Goal: Information Seeking & Learning: Check status

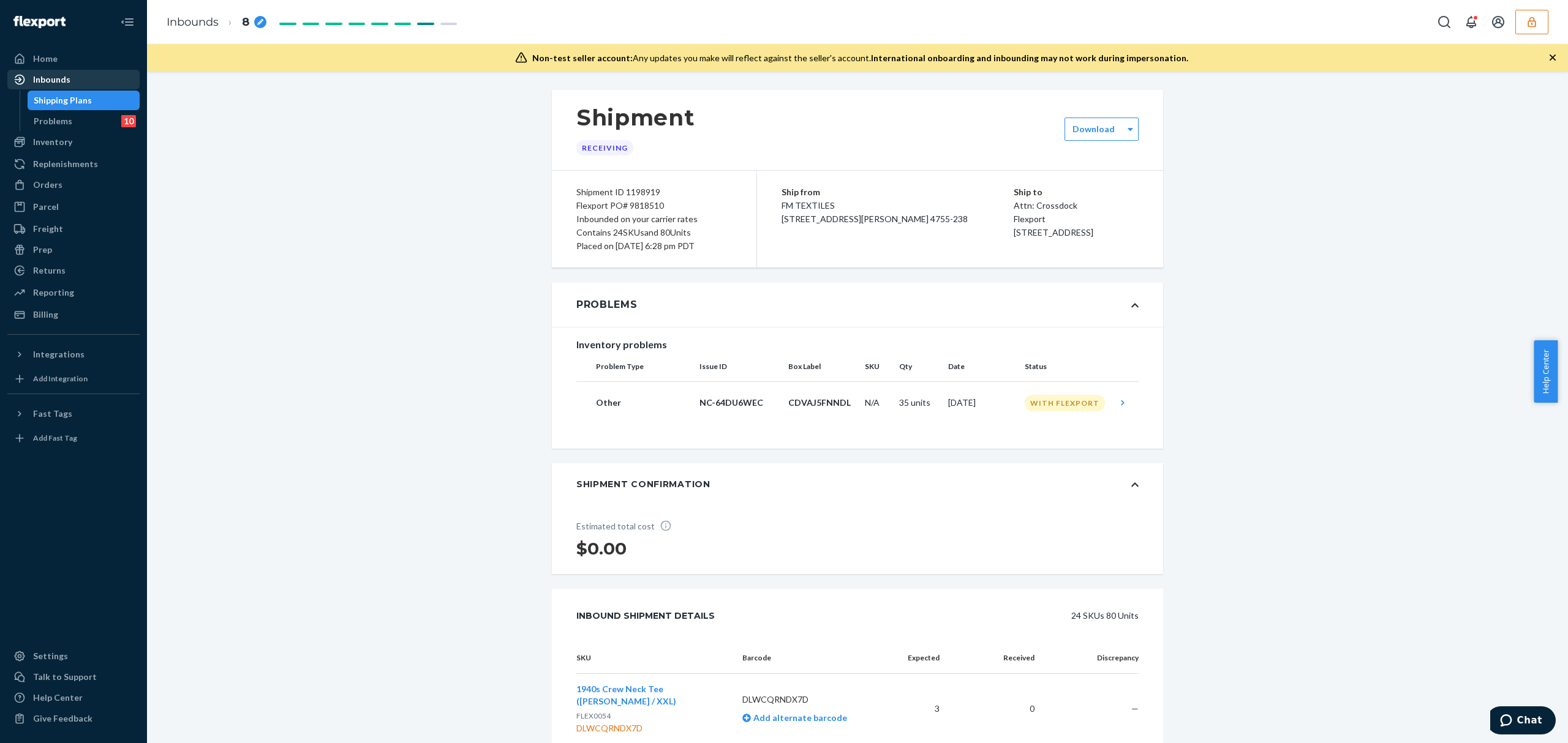
click at [69, 81] on div "Inbounds" at bounding box center [74, 79] width 130 height 17
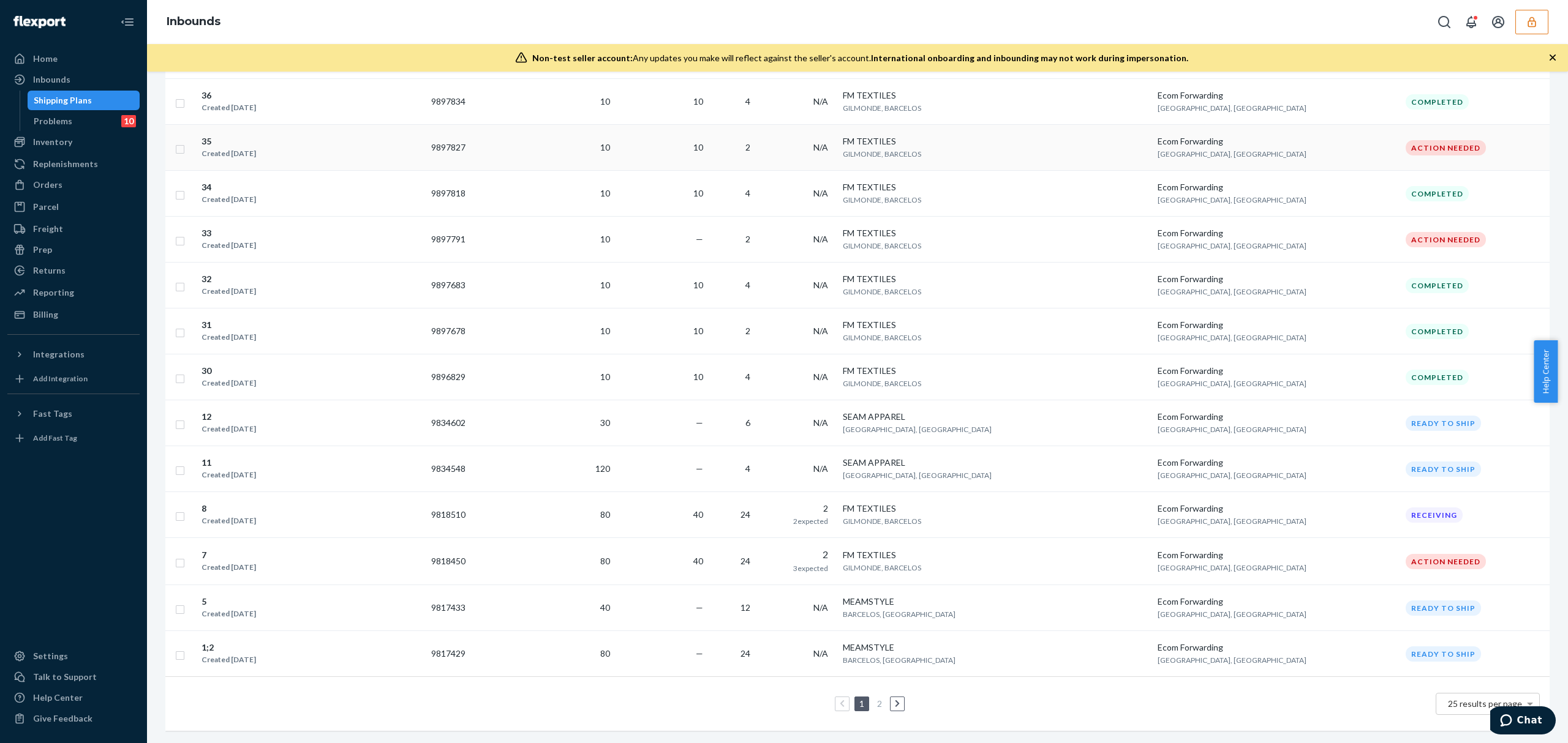
scroll to position [791, 0]
click at [894, 697] on link at bounding box center [897, 704] width 14 height 15
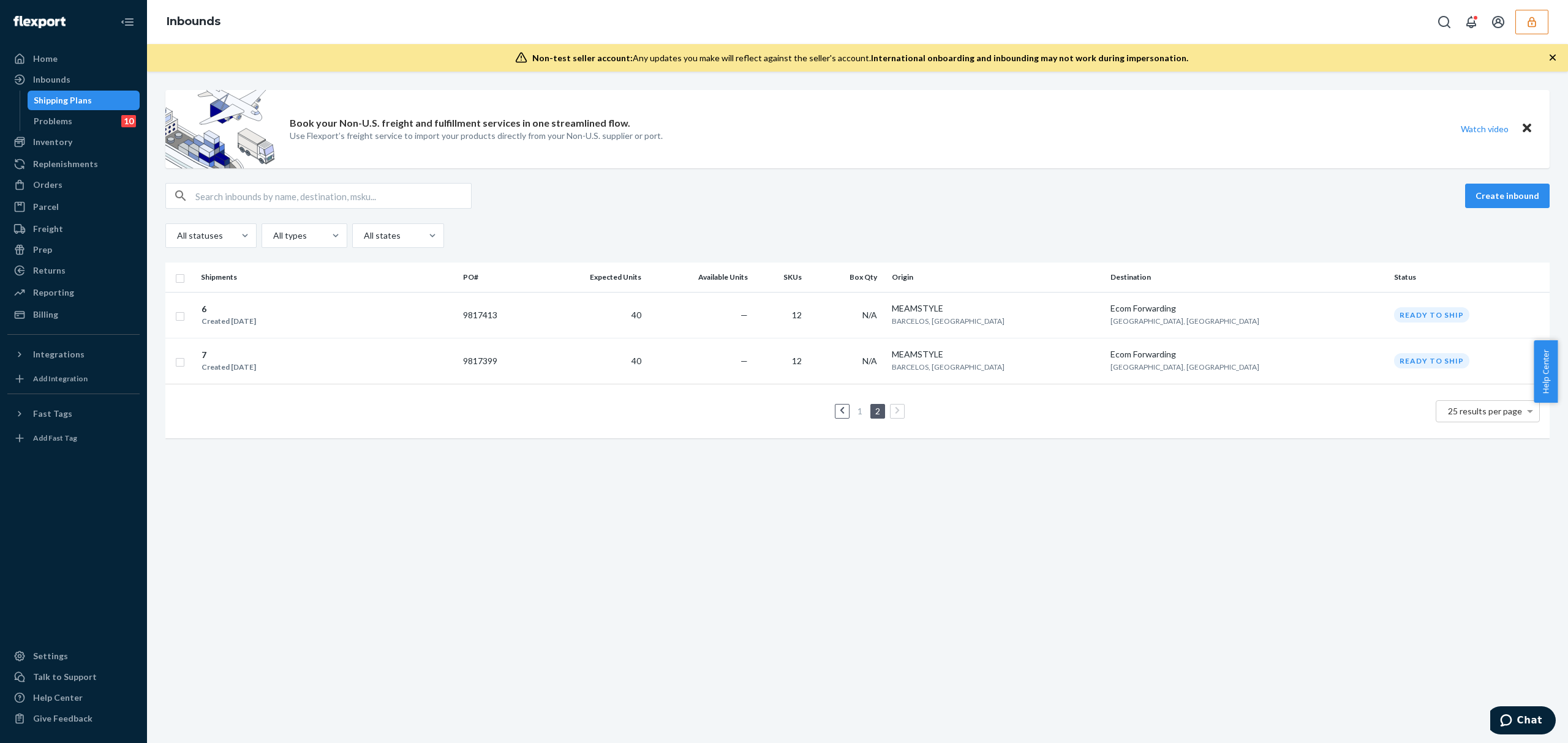
click at [1540, 24] on button "button" at bounding box center [1531, 22] width 33 height 24
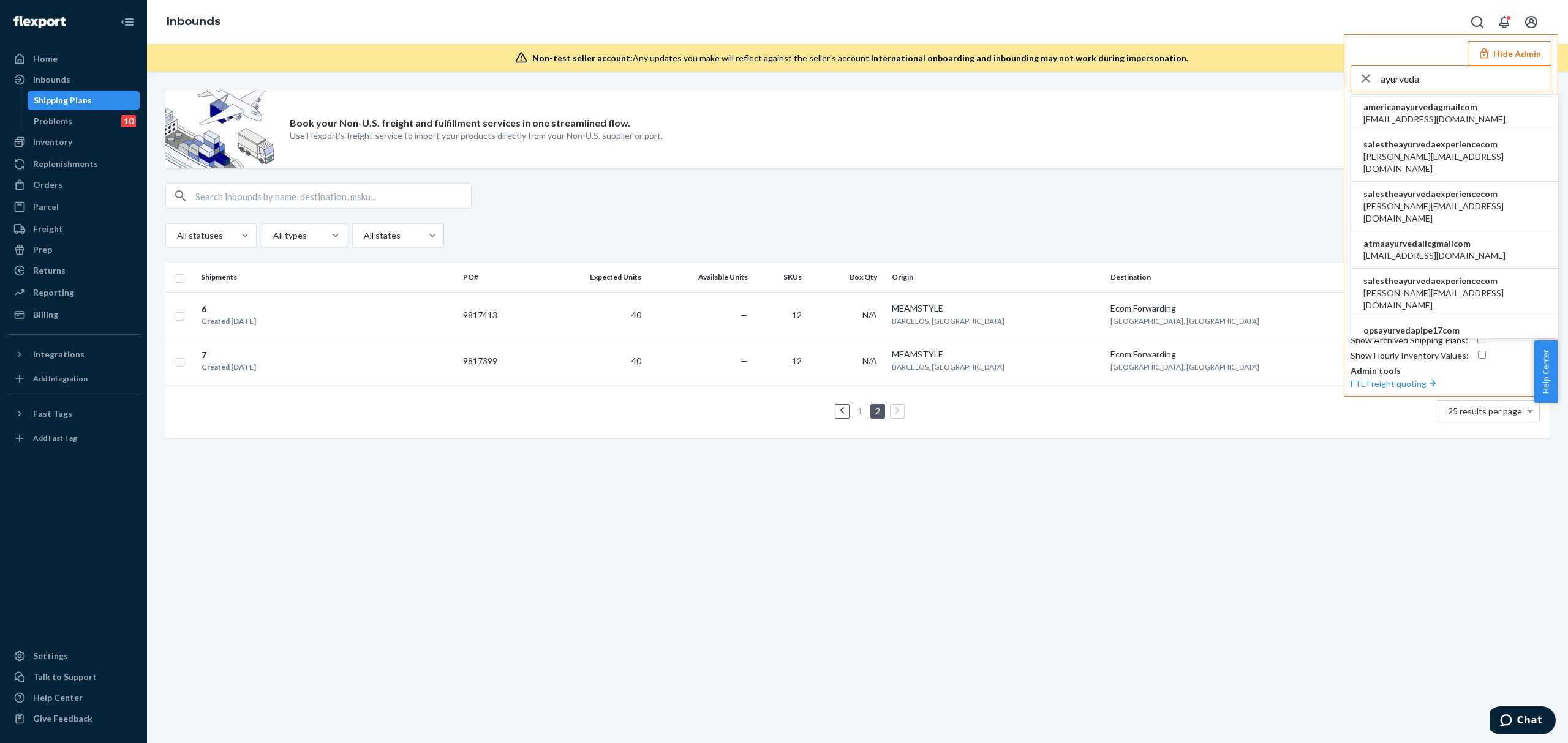
type input "ayurveda"
click at [1485, 105] on li "americanayurvedagmailcom americanayurveda@gmail.com" at bounding box center [1454, 114] width 207 height 37
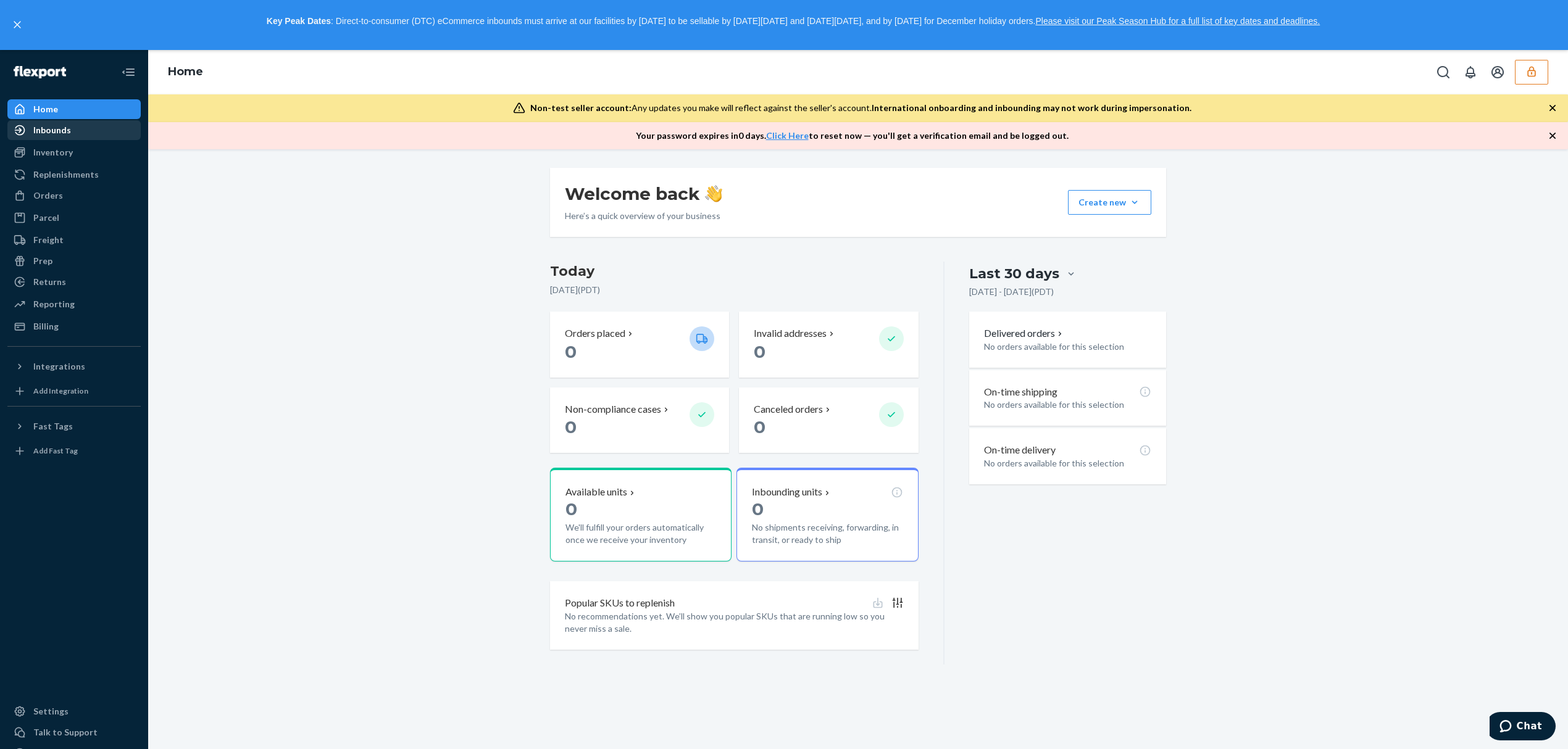
click at [65, 127] on div "Inbounds" at bounding box center [52, 130] width 38 height 12
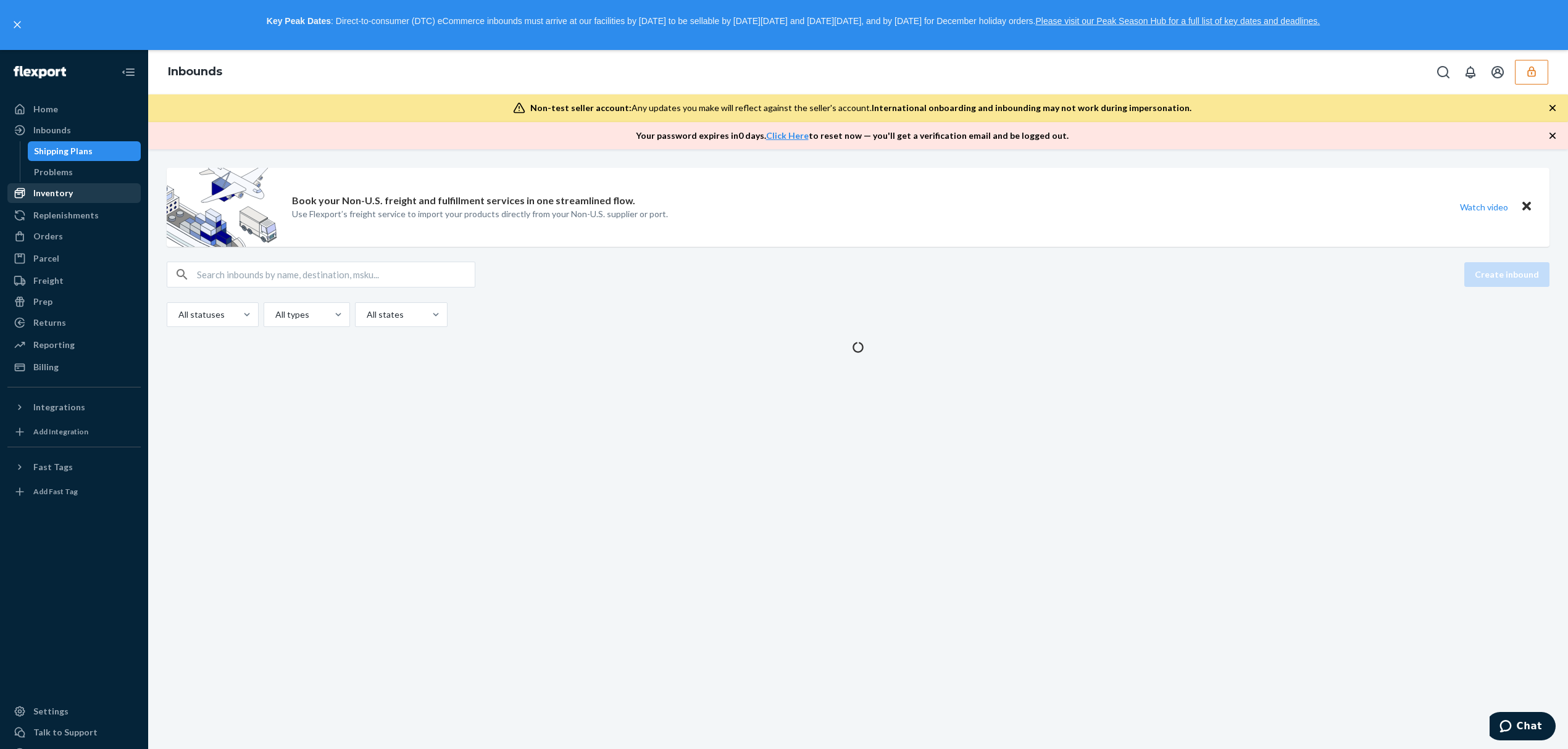
click at [70, 187] on div "Inventory" at bounding box center [53, 193] width 39 height 12
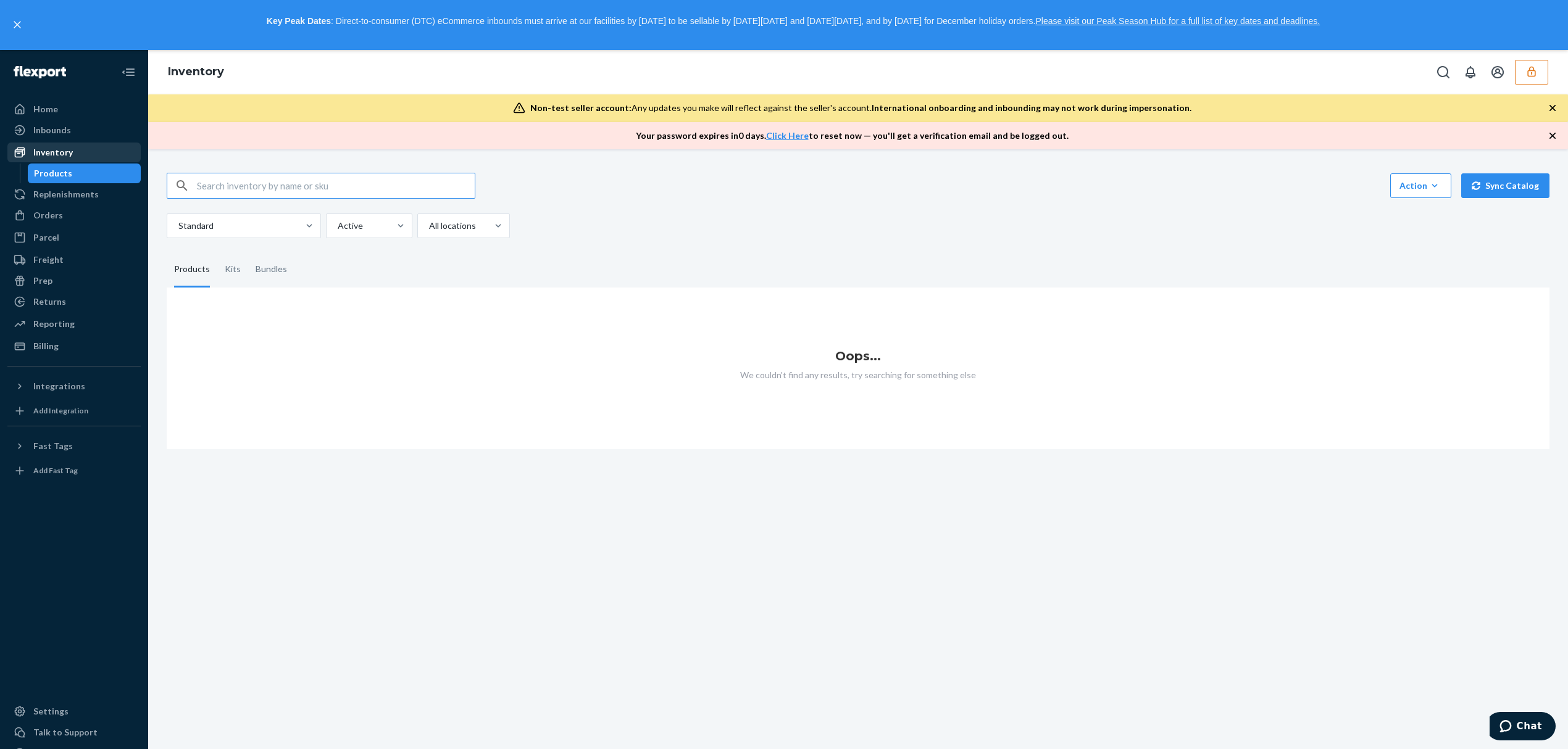
click at [47, 146] on div "Inventory" at bounding box center [53, 152] width 39 height 12
click at [1539, 70] on button "button" at bounding box center [1531, 72] width 34 height 25
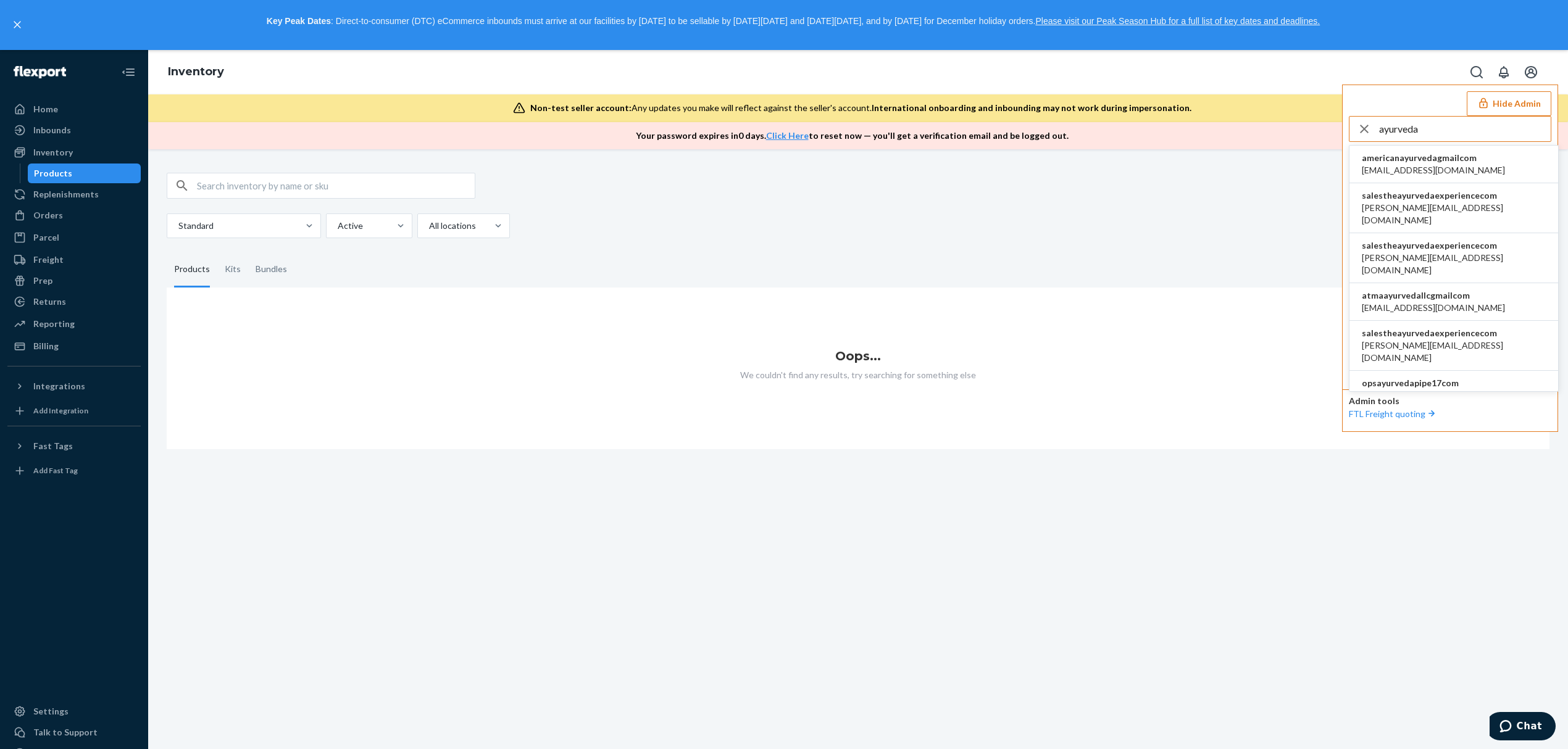
type input "ayurveda"
click at [1467, 203] on span "amogh@transformative.in" at bounding box center [1453, 214] width 184 height 25
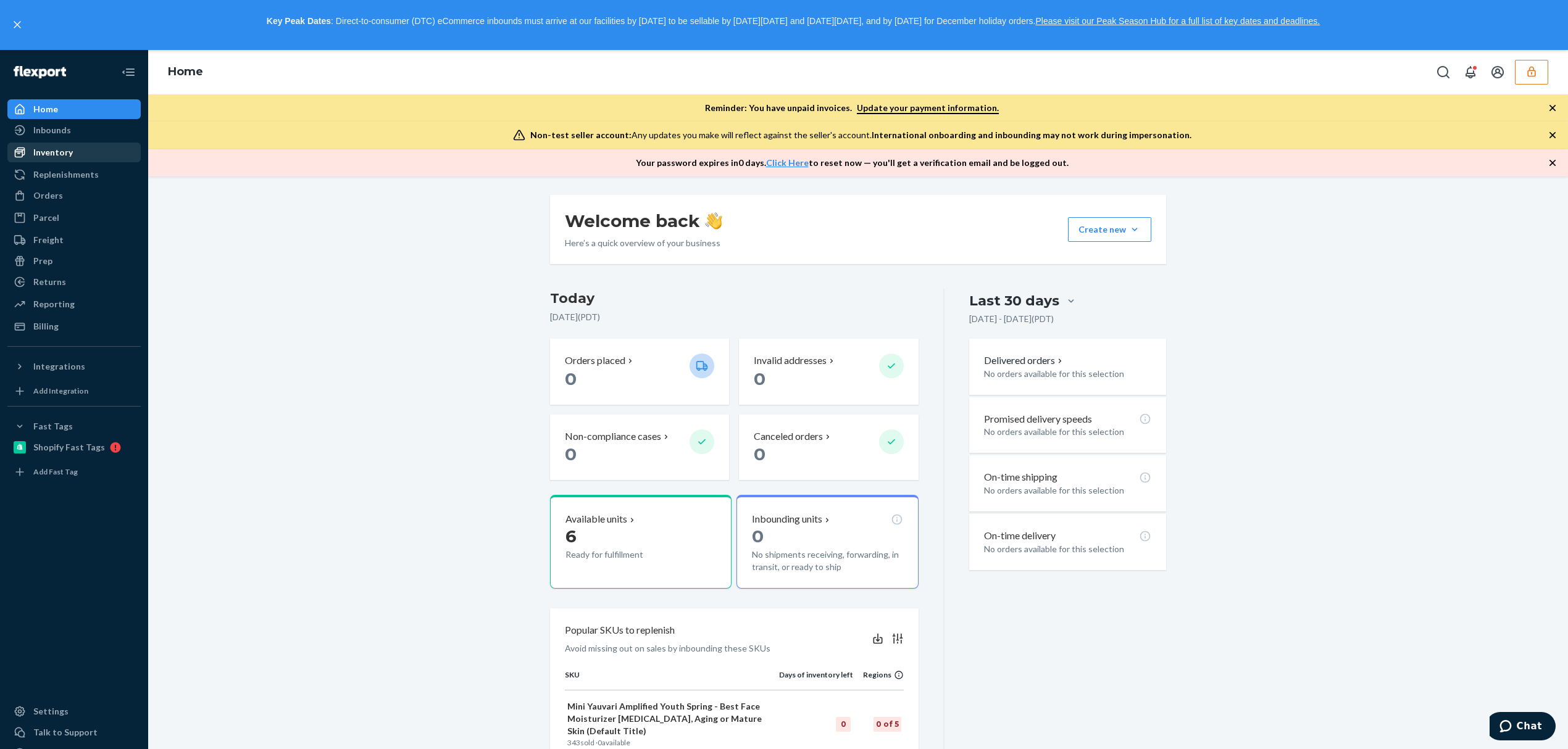
click at [67, 144] on div "Inventory" at bounding box center [74, 152] width 131 height 17
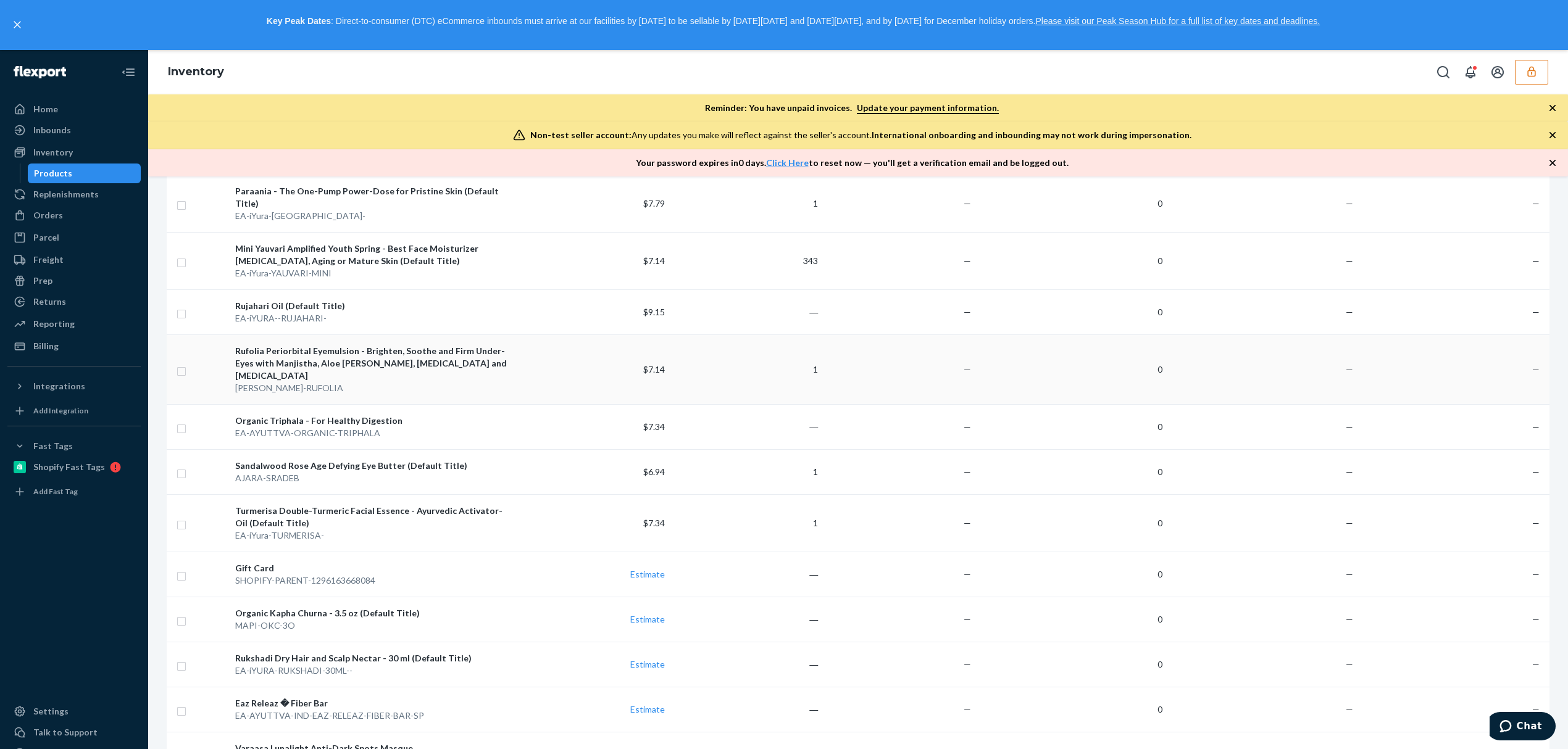
scroll to position [741, 0]
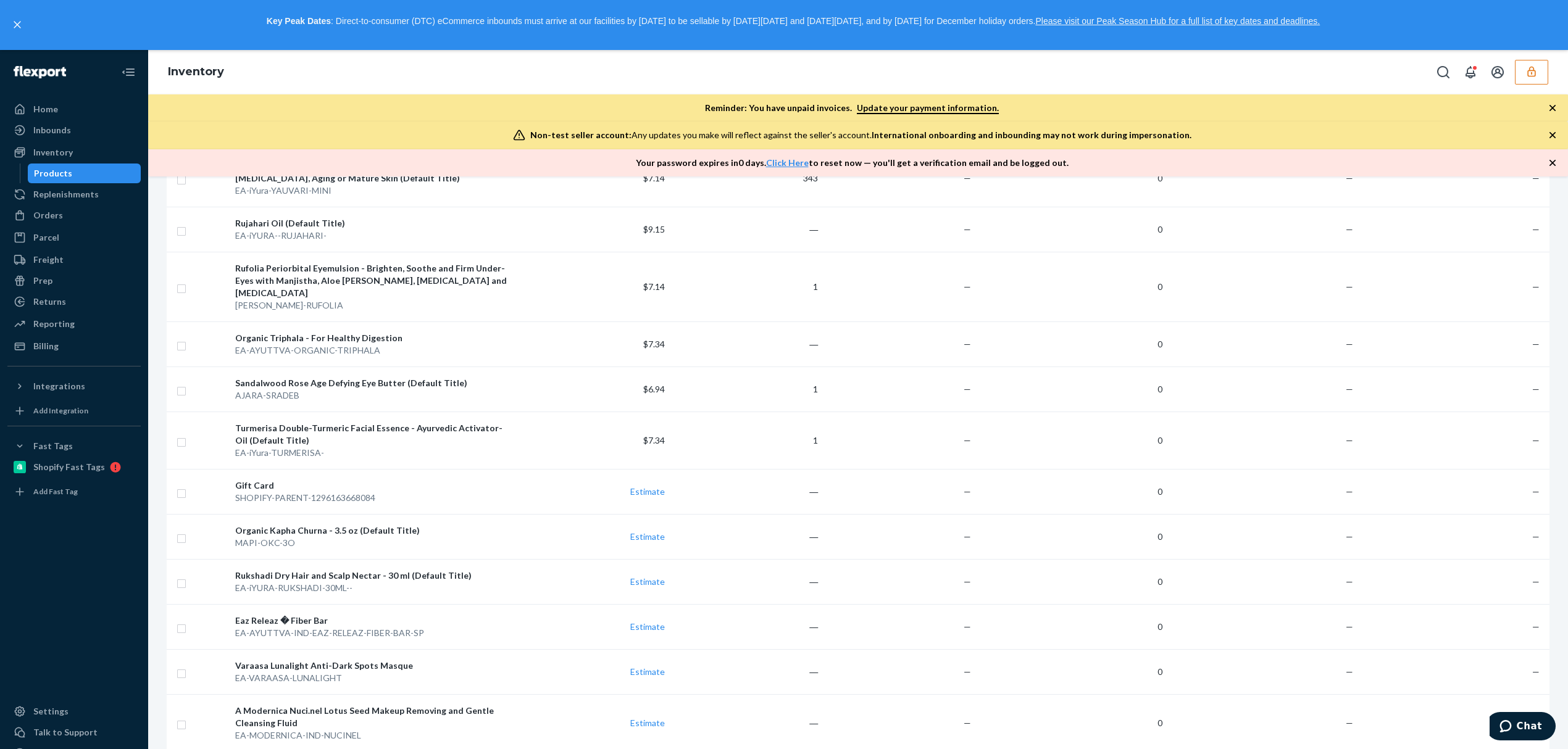
click at [1541, 70] on button "button" at bounding box center [1531, 72] width 34 height 25
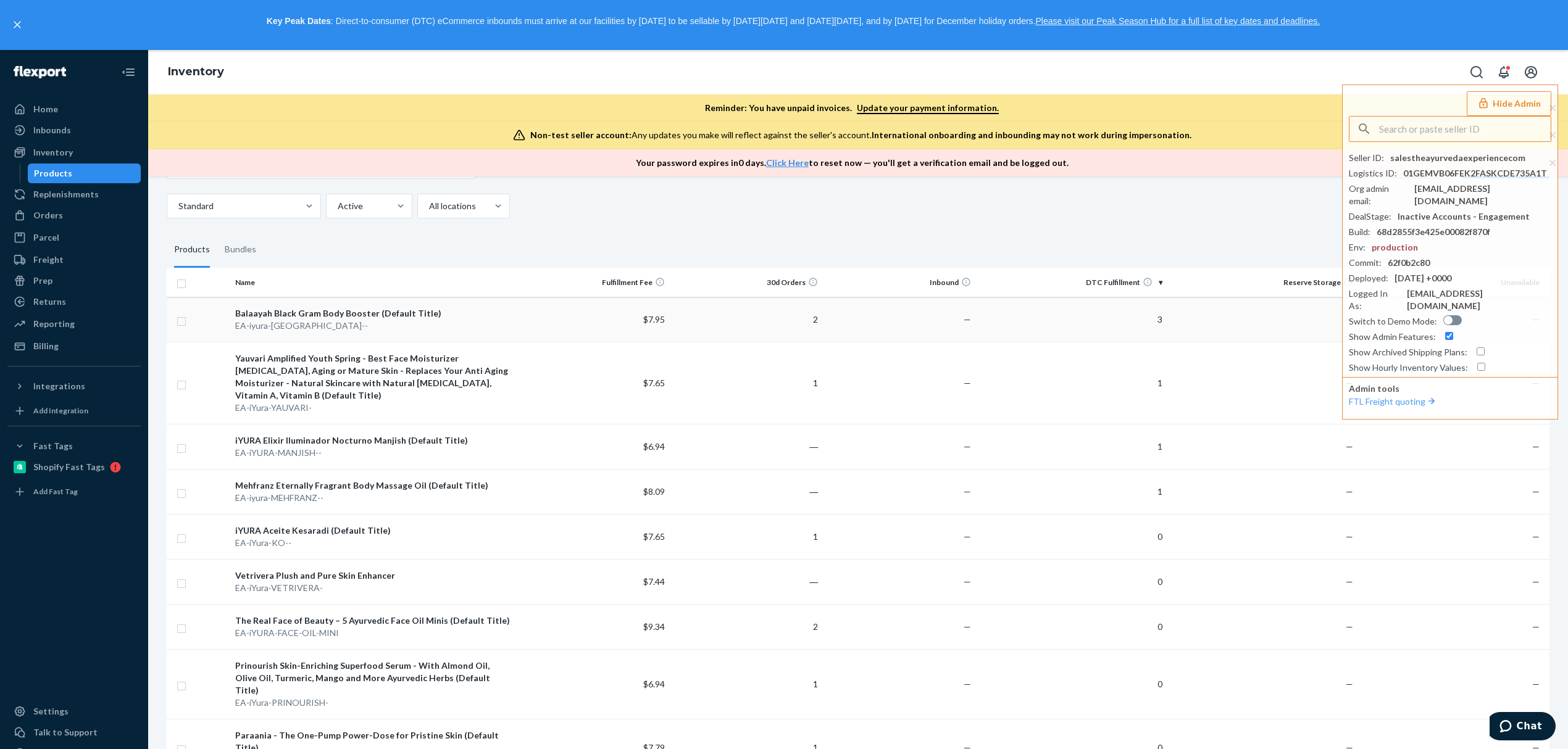
scroll to position [0, 0]
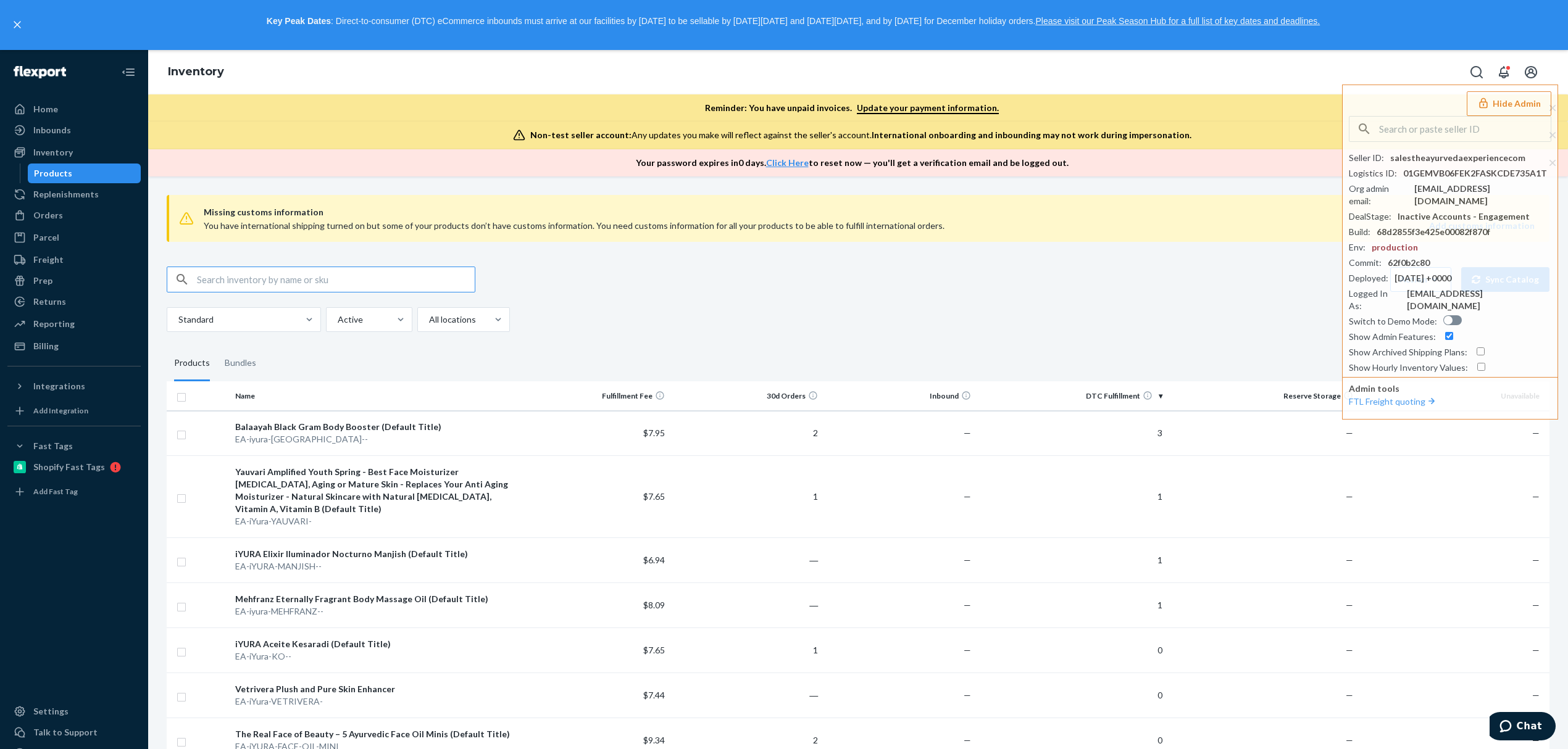
click at [443, 285] on input "text" at bounding box center [336, 280] width 278 height 25
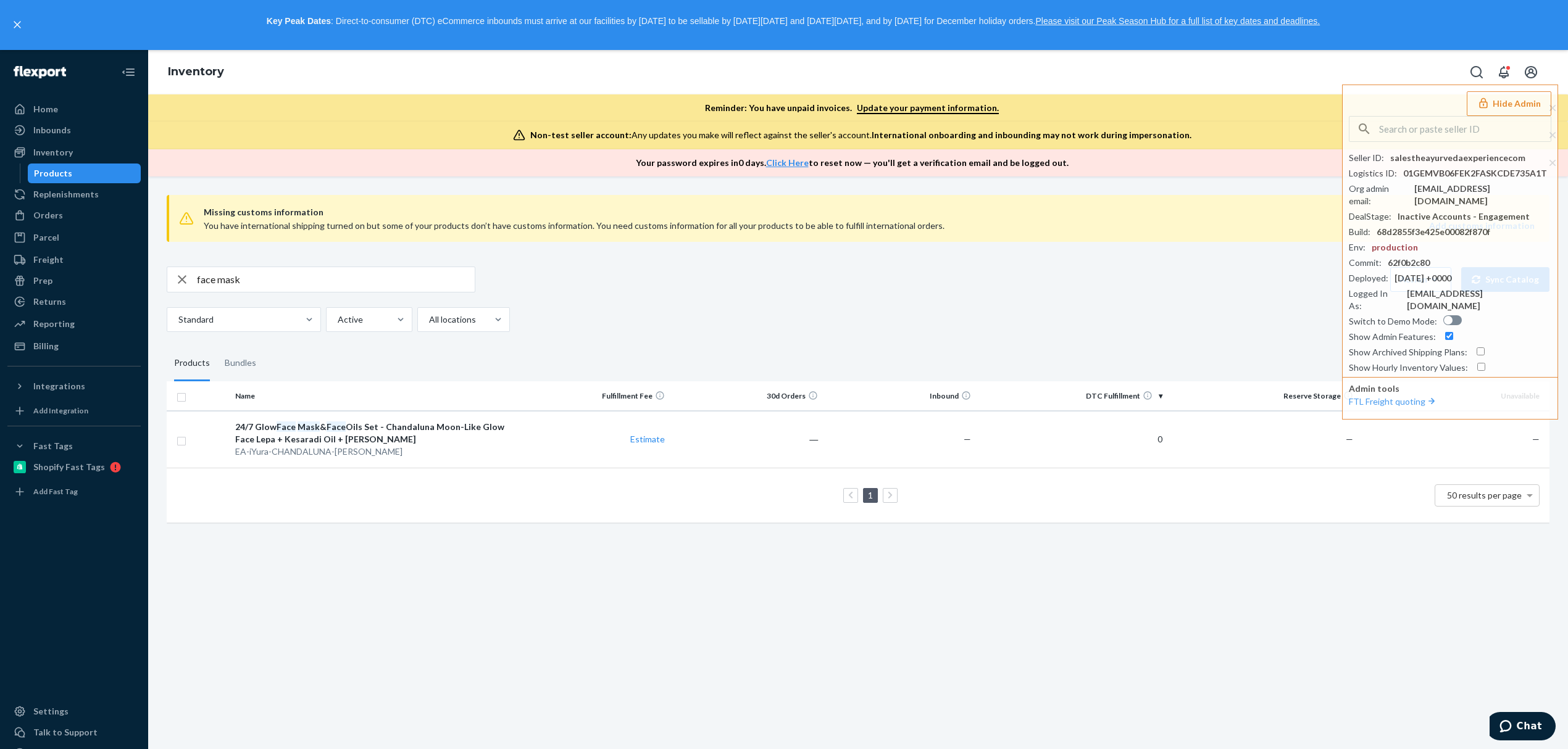
click at [211, 284] on input "face mask" at bounding box center [336, 280] width 278 height 25
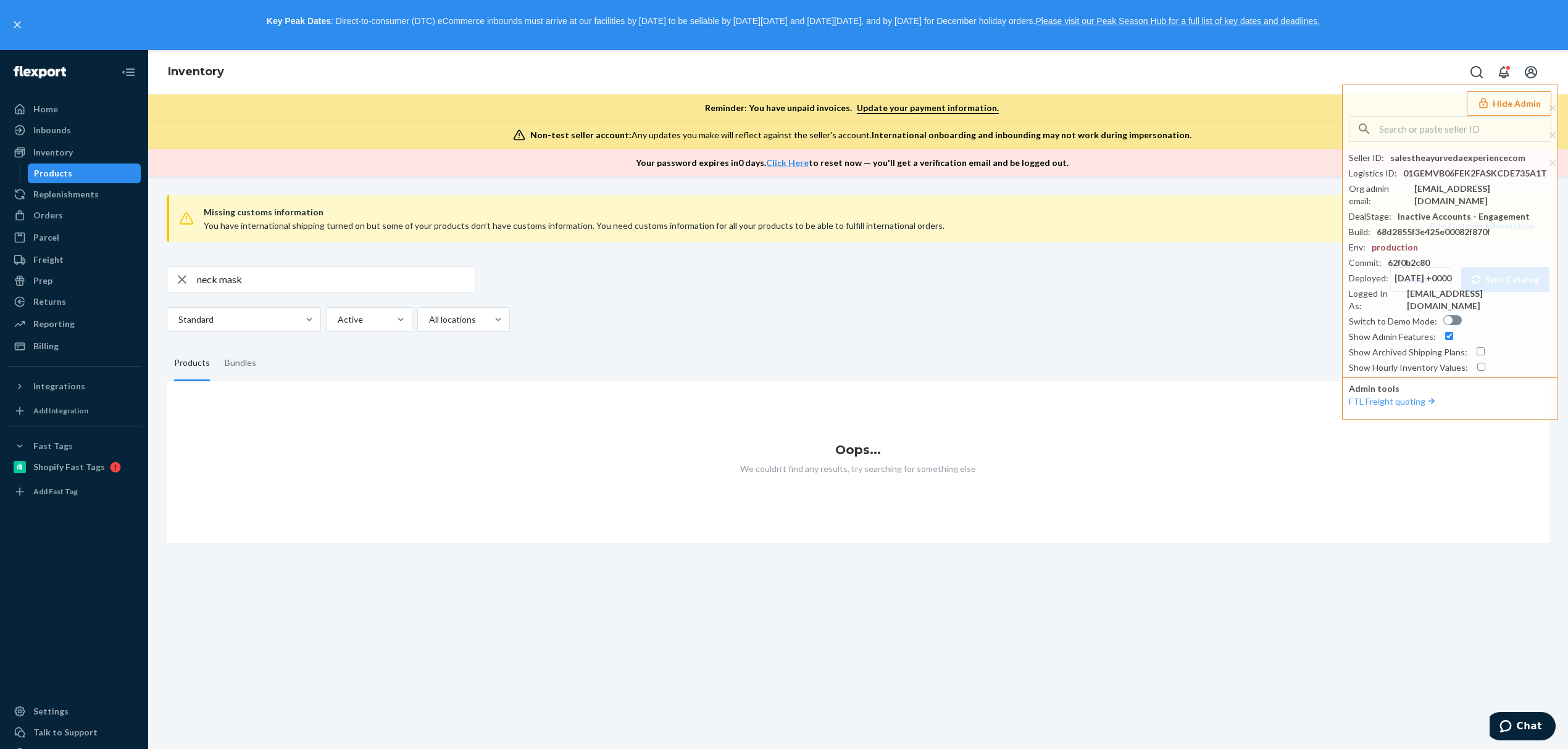
click at [286, 285] on input "neck mask" at bounding box center [336, 280] width 278 height 25
click at [286, 285] on input "firm smooth" at bounding box center [336, 280] width 278 height 25
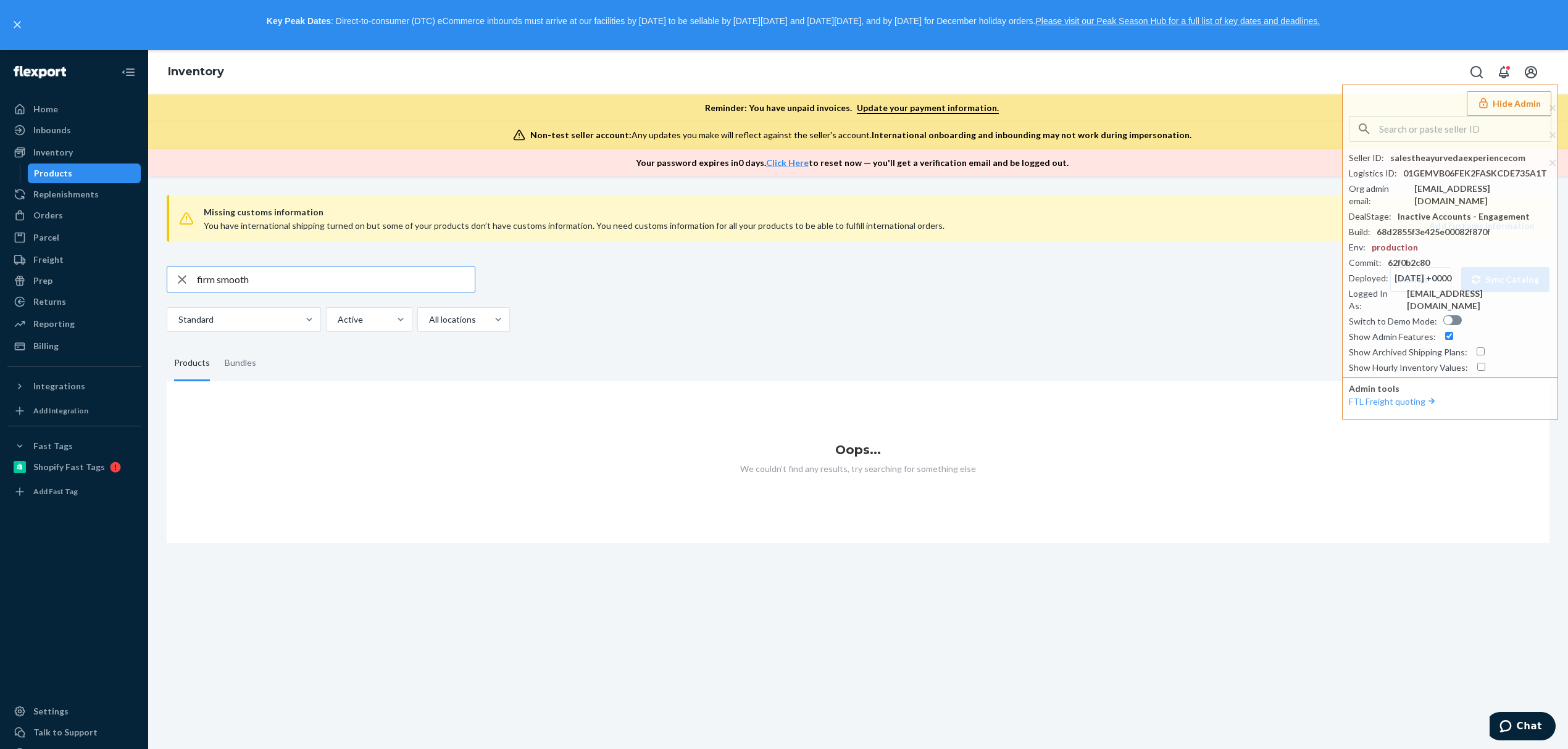
click at [286, 285] on input "firm smooth" at bounding box center [336, 280] width 278 height 25
type input "neck"
click at [286, 285] on input "neck" at bounding box center [336, 280] width 278 height 25
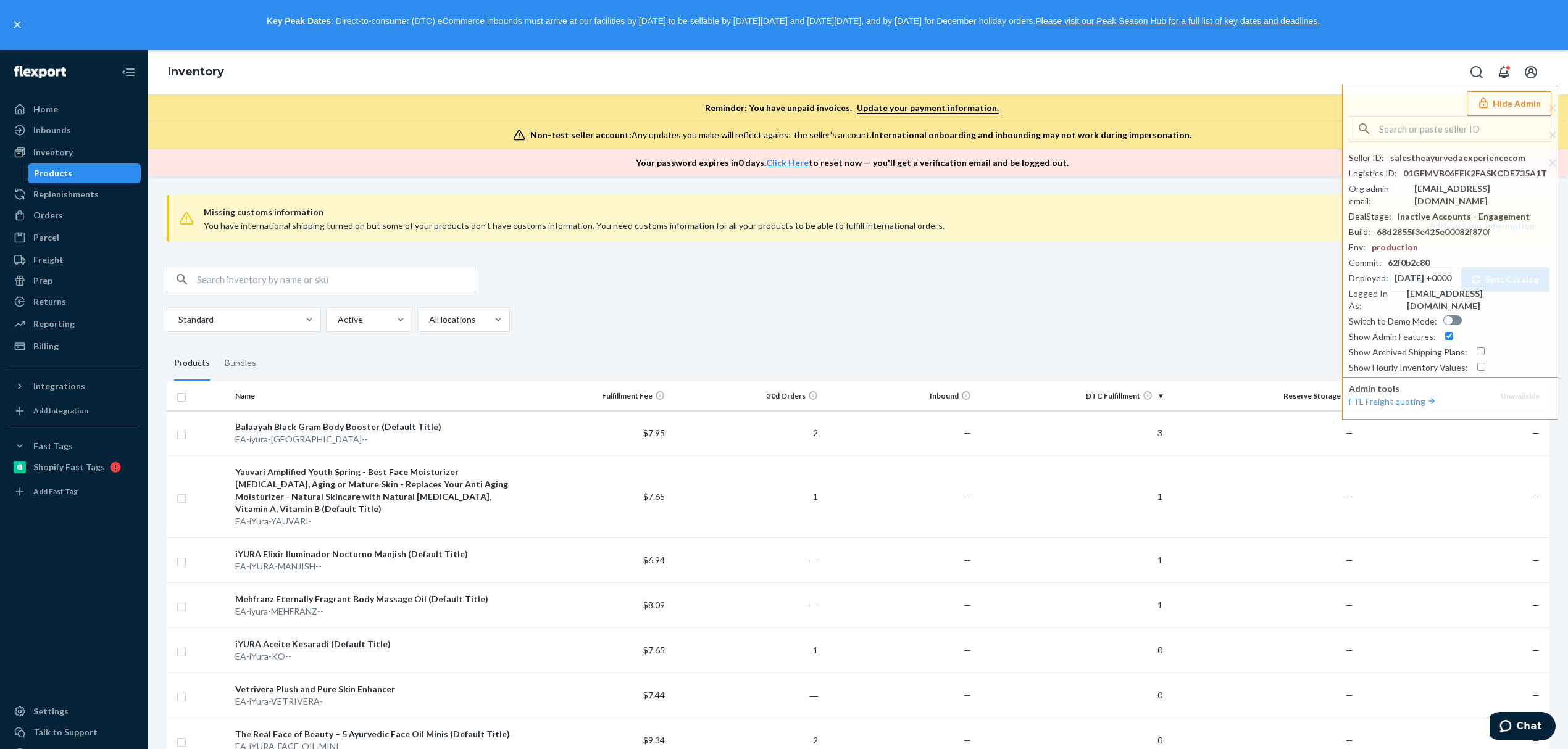
click at [687, 332] on div "Standard Active All locations" at bounding box center [853, 320] width 1373 height 25
click at [44, 706] on div "Settings" at bounding box center [51, 711] width 35 height 12
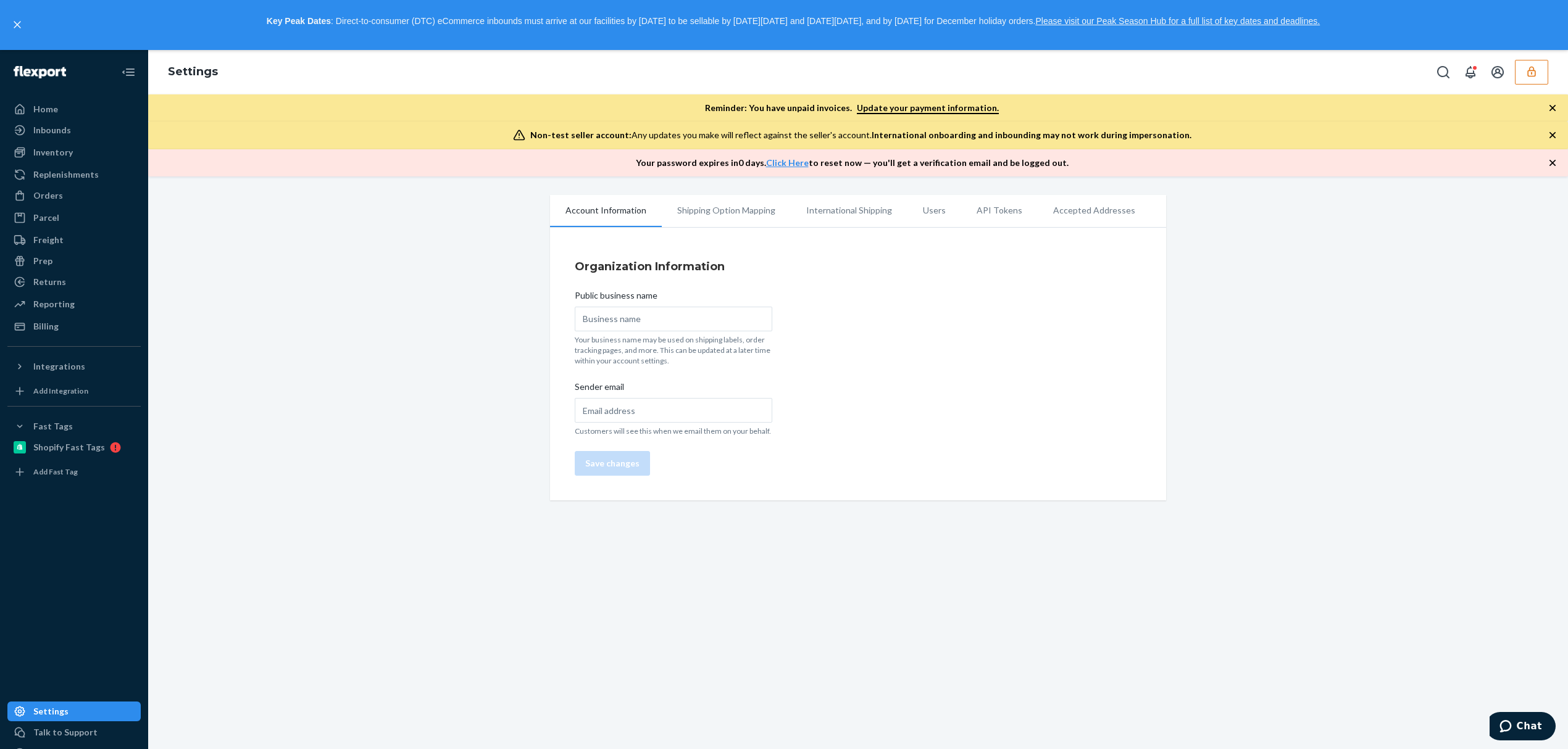
click at [907, 205] on li "Users" at bounding box center [934, 211] width 54 height 31
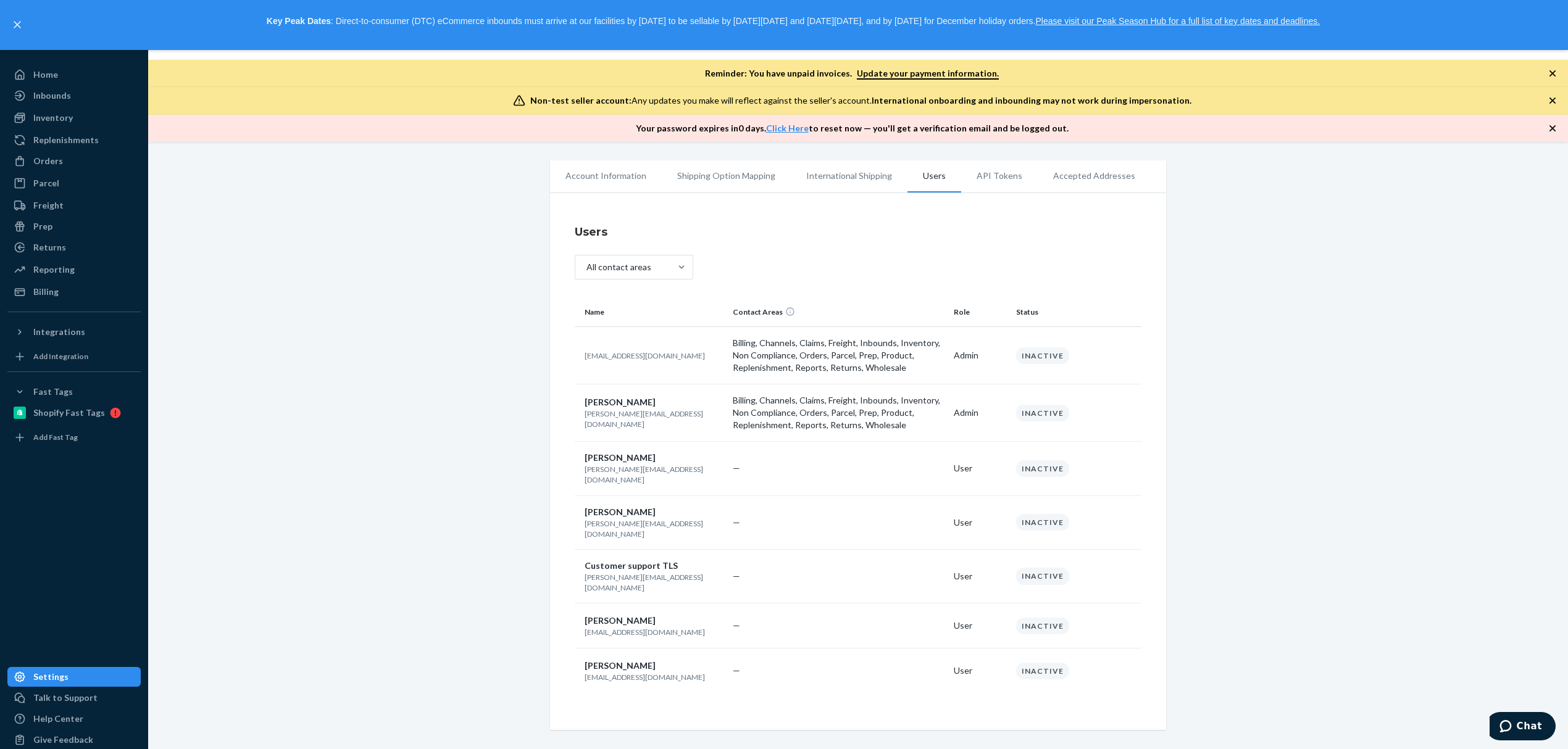
scroll to position [50, 0]
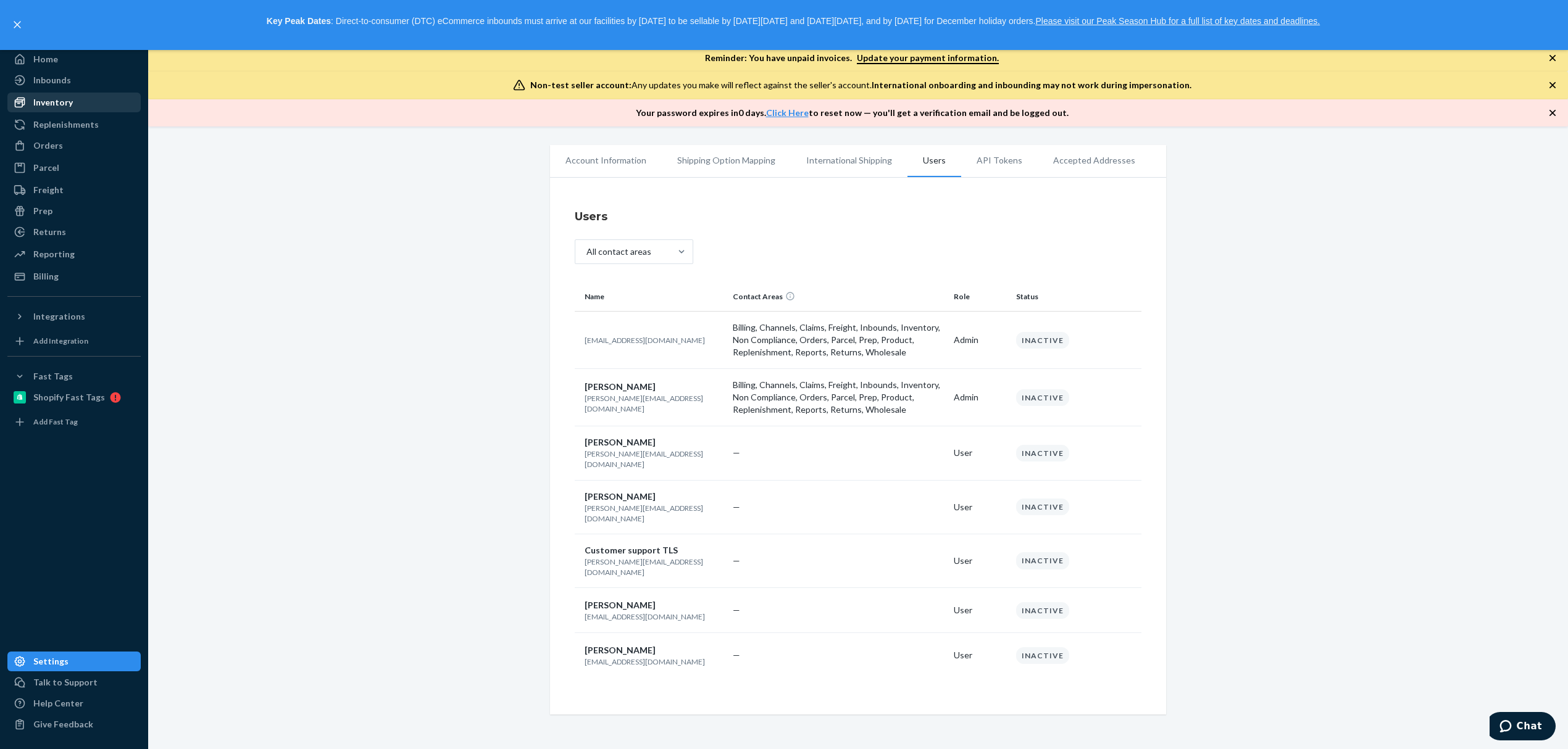
click at [83, 105] on div "Inventory" at bounding box center [74, 102] width 131 height 17
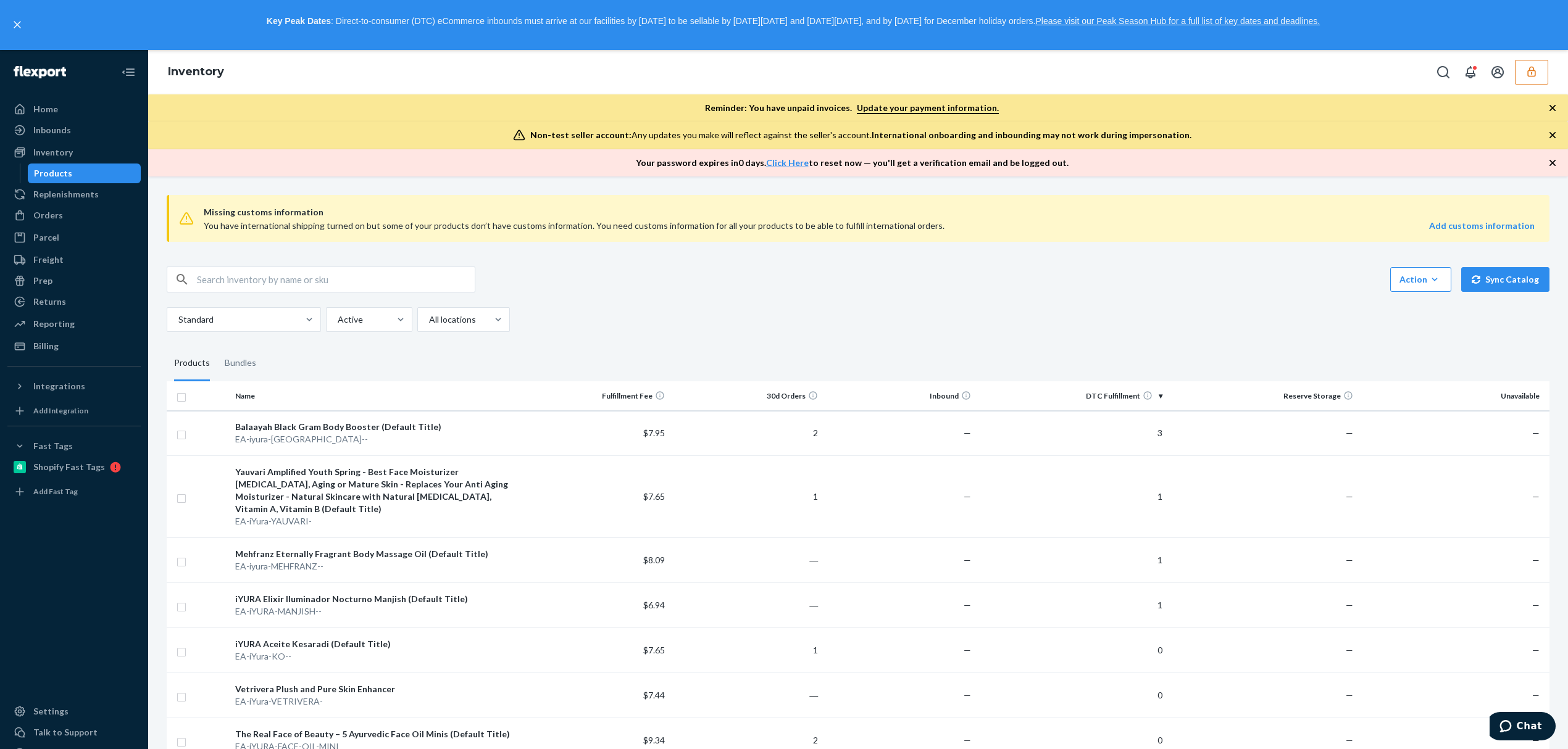
click at [321, 276] on input "text" at bounding box center [336, 280] width 278 height 25
paste input "8906099283718"
type input "8906099283718"
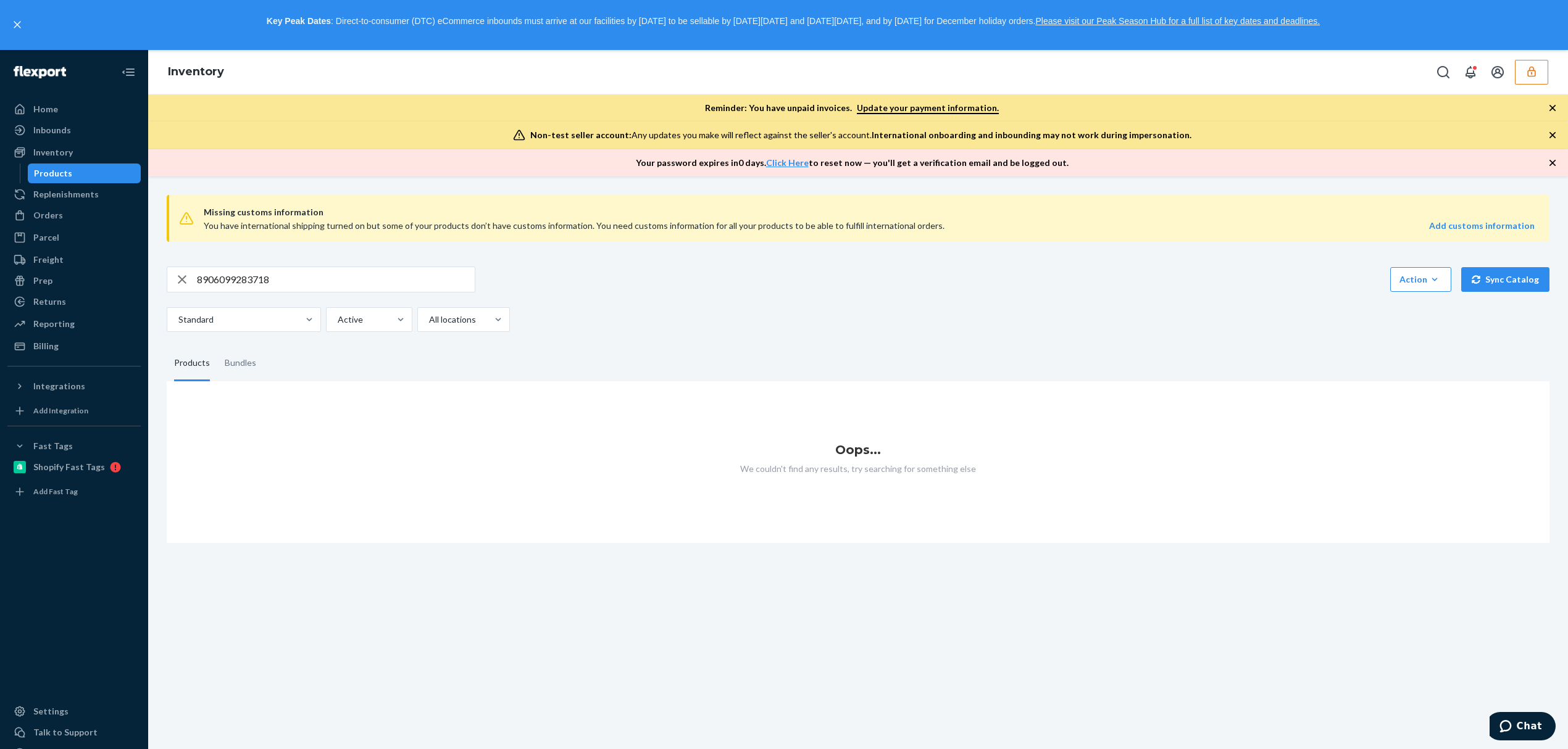
click at [1532, 75] on icon "button" at bounding box center [1531, 71] width 12 height 12
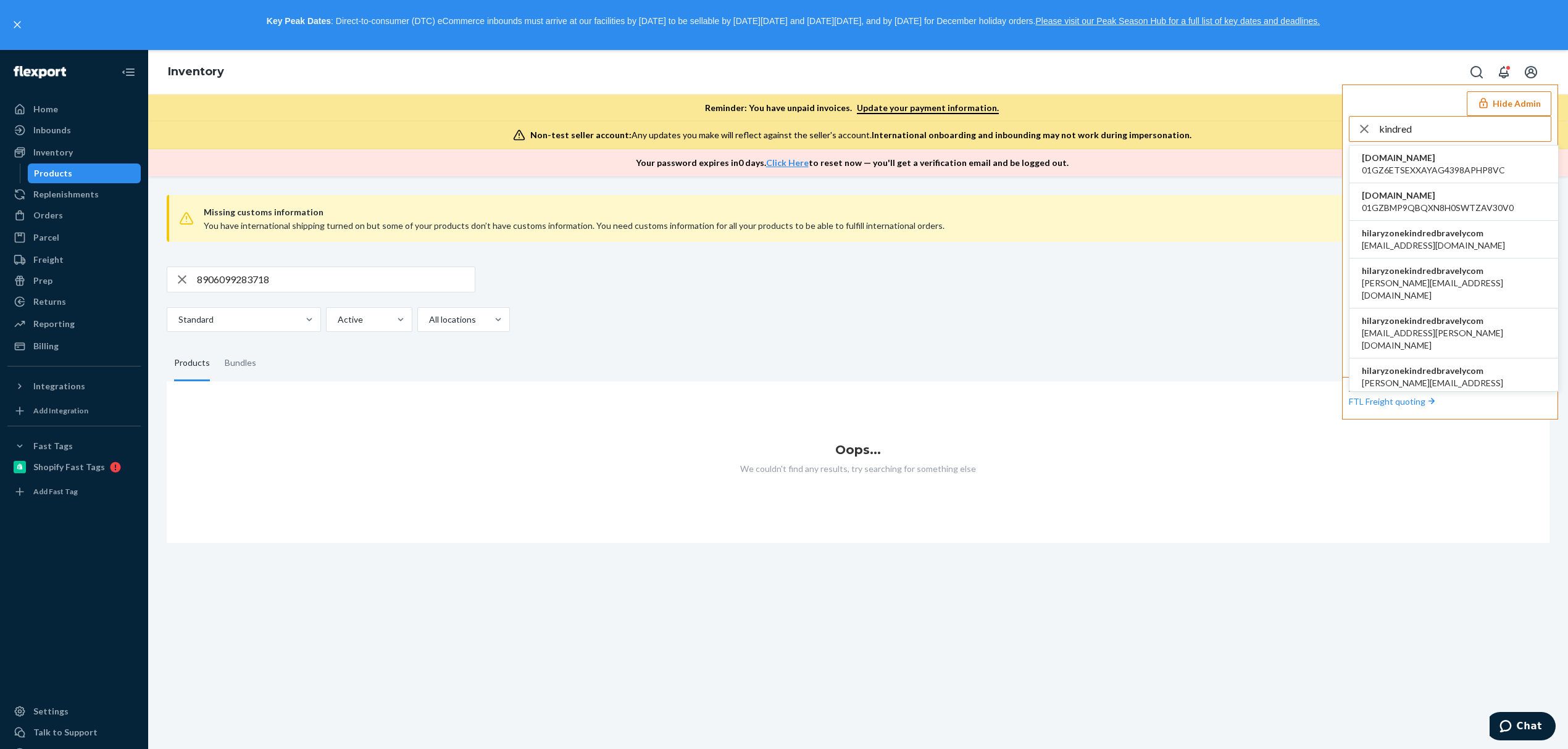
type input "kindred"
click at [1449, 235] on span "hilaryzonekindredbravelycom" at bounding box center [1433, 233] width 143 height 12
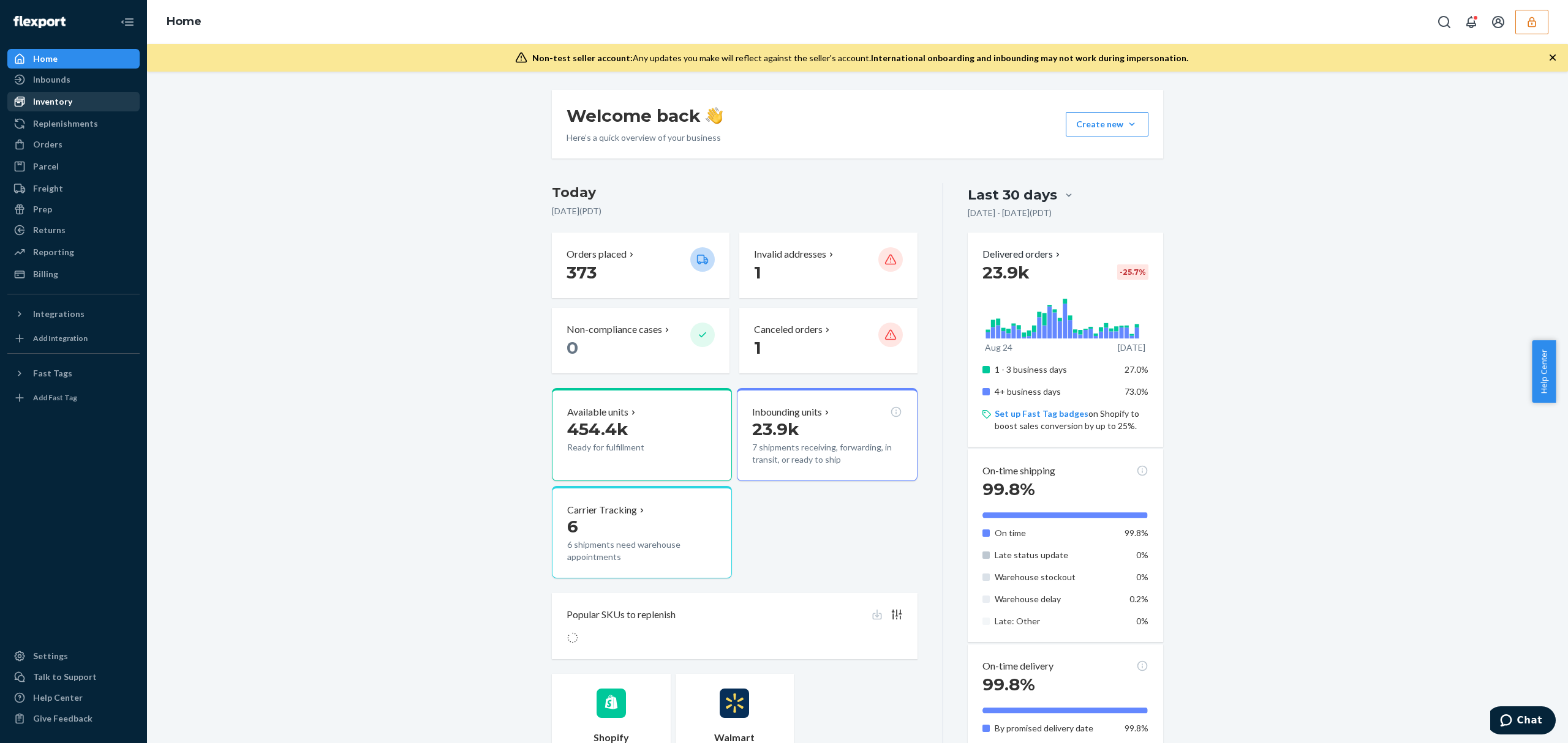
click at [88, 97] on div "Inventory" at bounding box center [74, 101] width 130 height 17
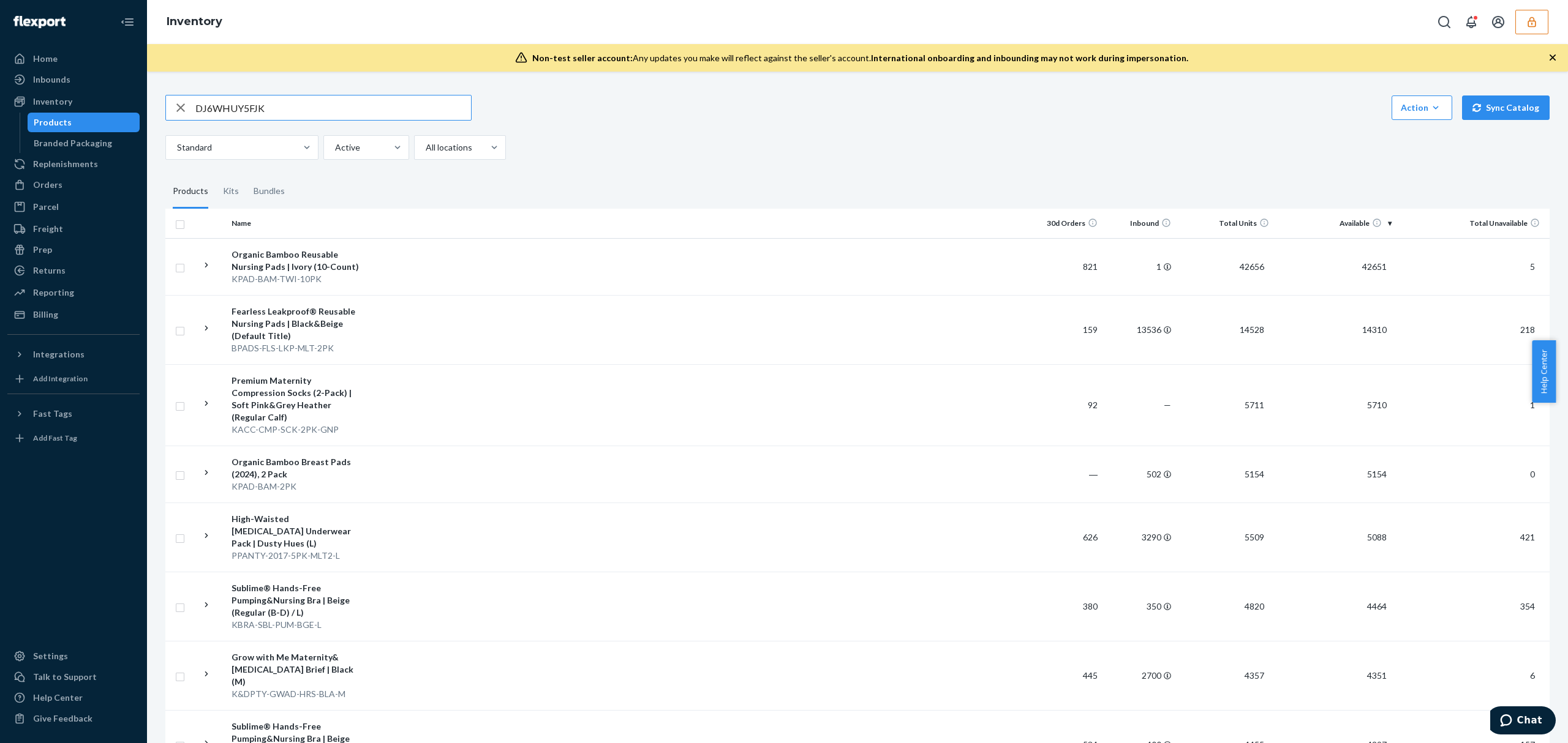
type input "DJ6WHUY5FJK"
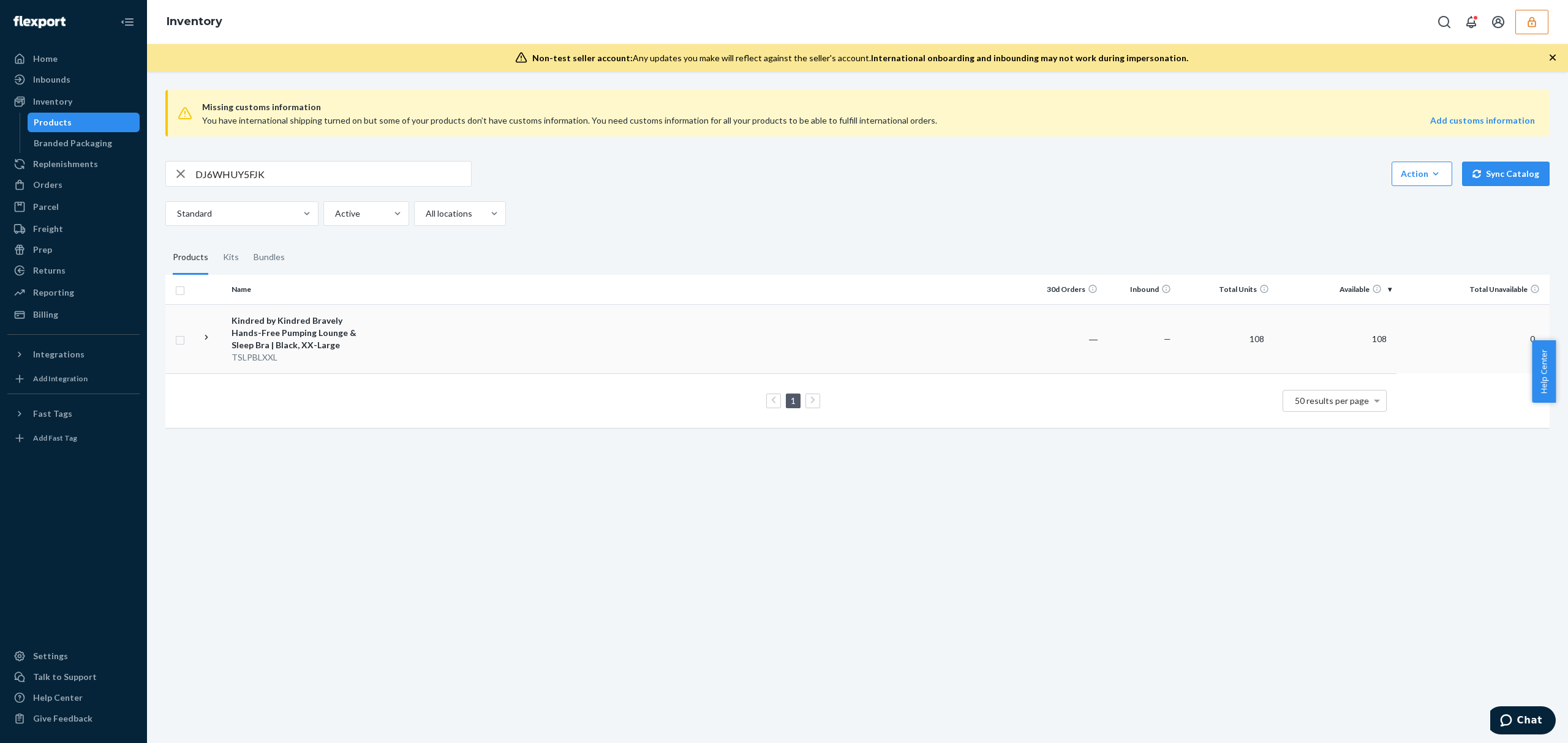
click at [416, 350] on td at bounding box center [696, 338] width 665 height 69
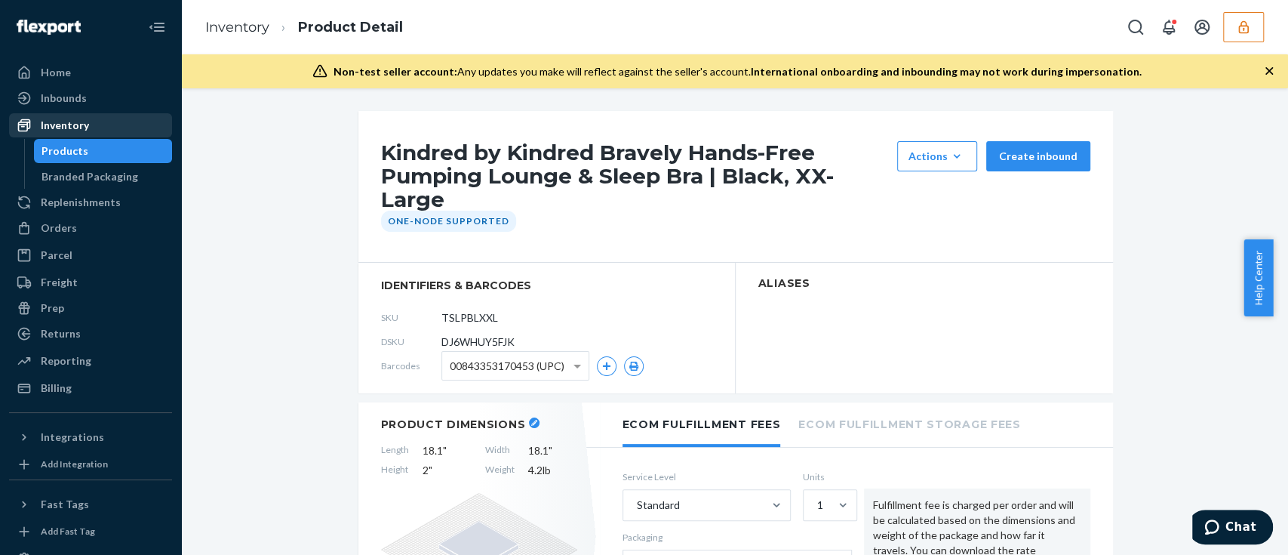
click at [76, 130] on div "Inventory" at bounding box center [65, 125] width 48 height 15
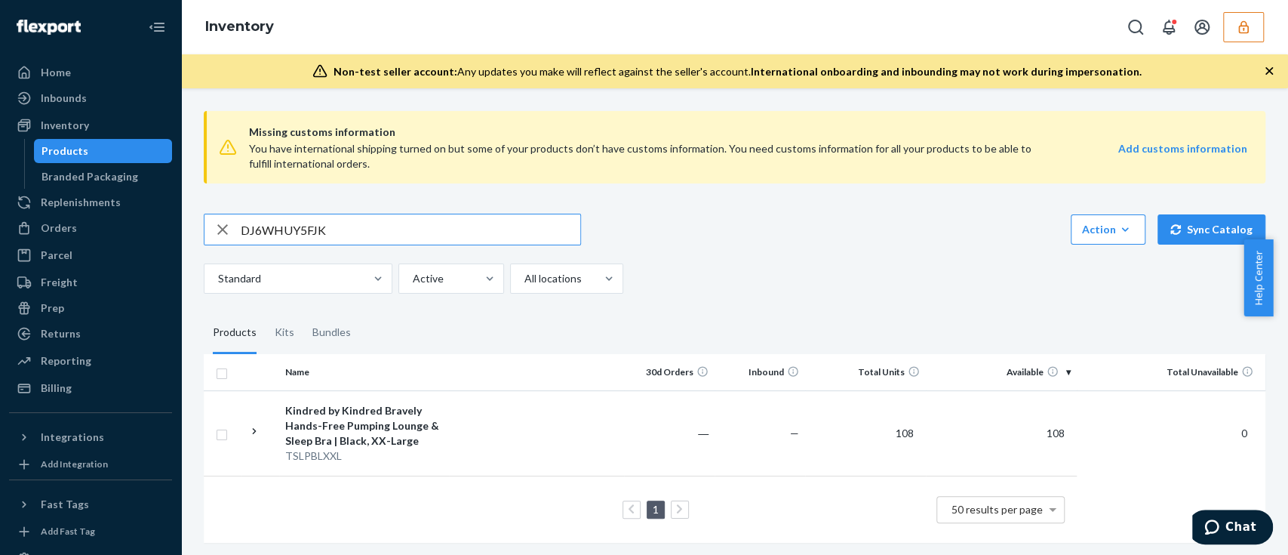
click at [331, 229] on input "DJ6WHUY5FJK" at bounding box center [411, 229] width 340 height 30
type input "843353119940"
click at [401, 418] on div "Bamboo Lounge Around Nursing & Maternity Tank | Black, XX-Large" at bounding box center [364, 425] width 158 height 45
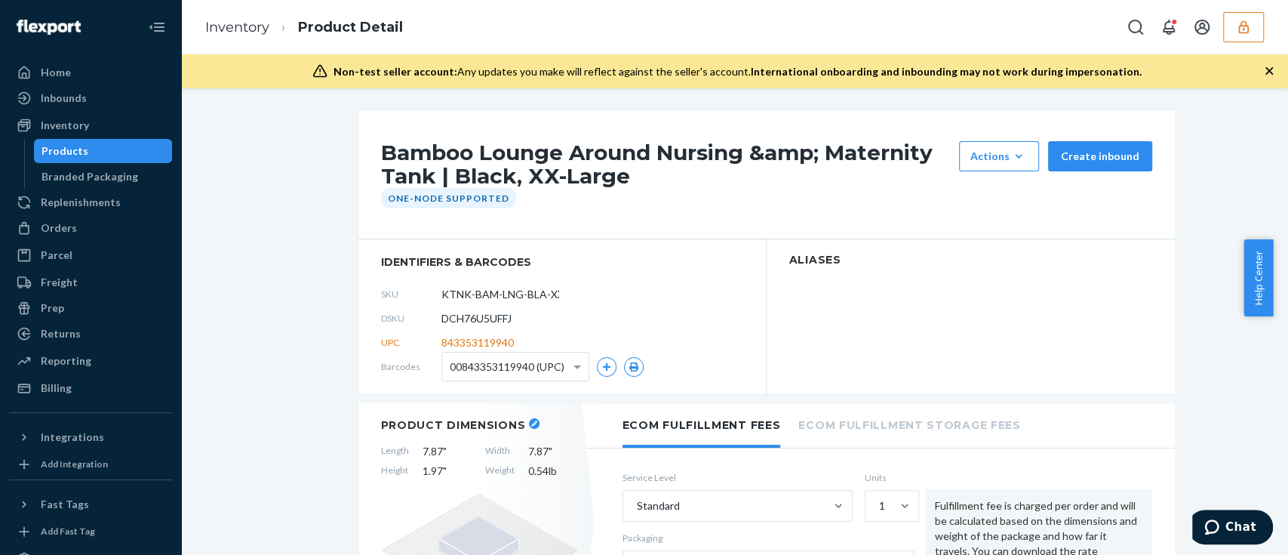
click at [491, 320] on span "DCH76U5UFFJ" at bounding box center [477, 318] width 70 height 15
click at [491, 319] on span "DCH76U5UFFJ" at bounding box center [477, 318] width 70 height 15
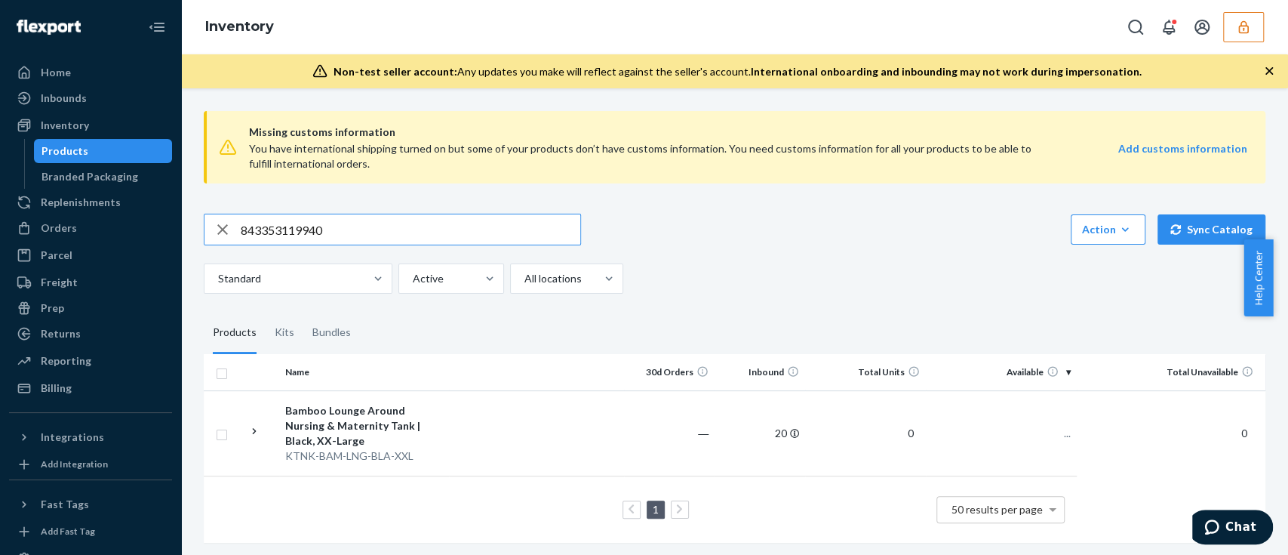
click at [316, 229] on input "843353119940" at bounding box center [411, 229] width 340 height 30
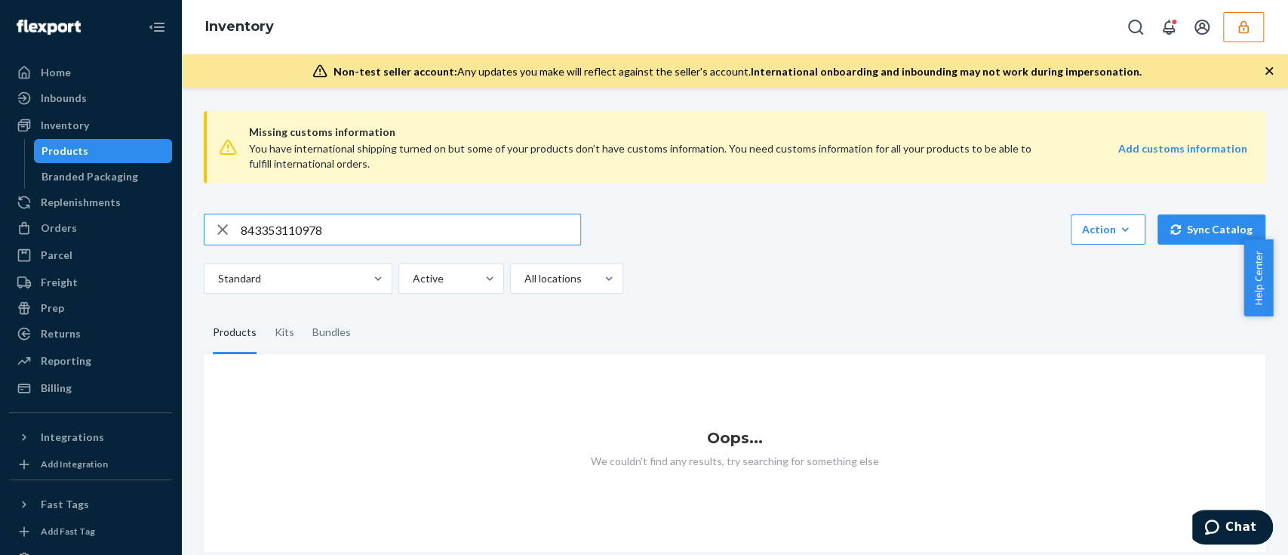
click at [439, 232] on input "843353110978" at bounding box center [411, 229] width 340 height 30
type input "S"
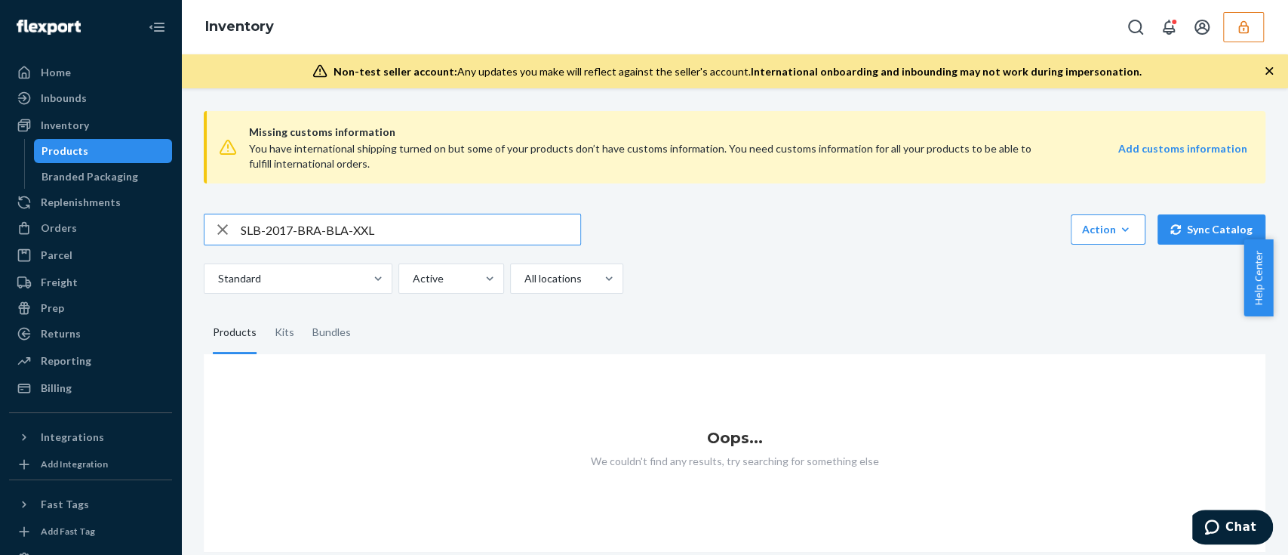
type input "SLB-2017-BRA-BLA-XXL"
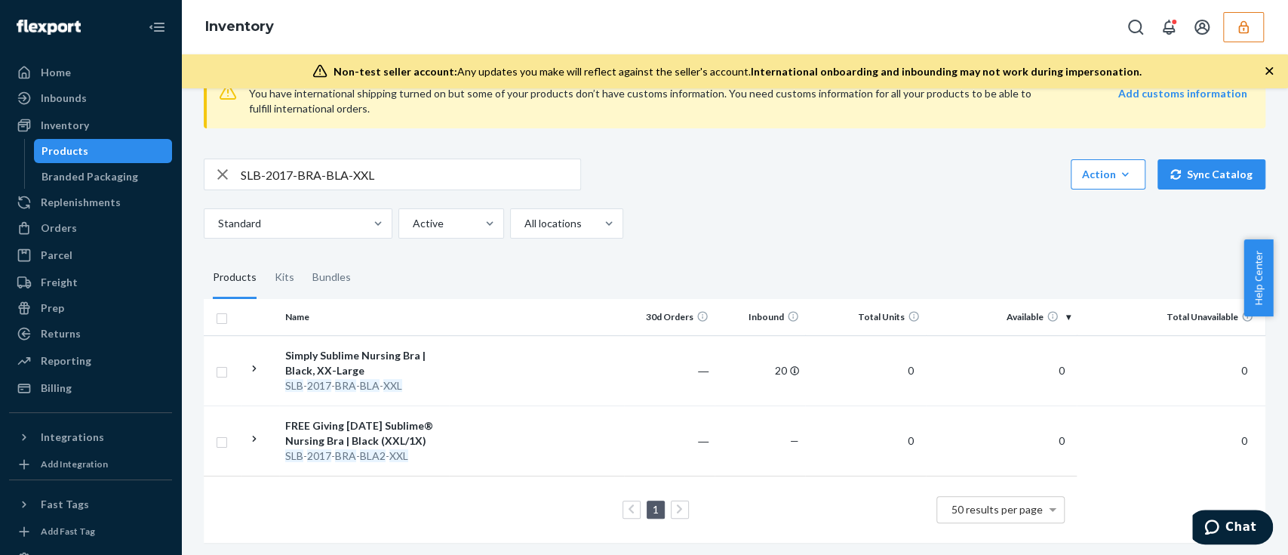
scroll to position [72, 0]
click at [478, 345] on td at bounding box center [536, 367] width 175 height 70
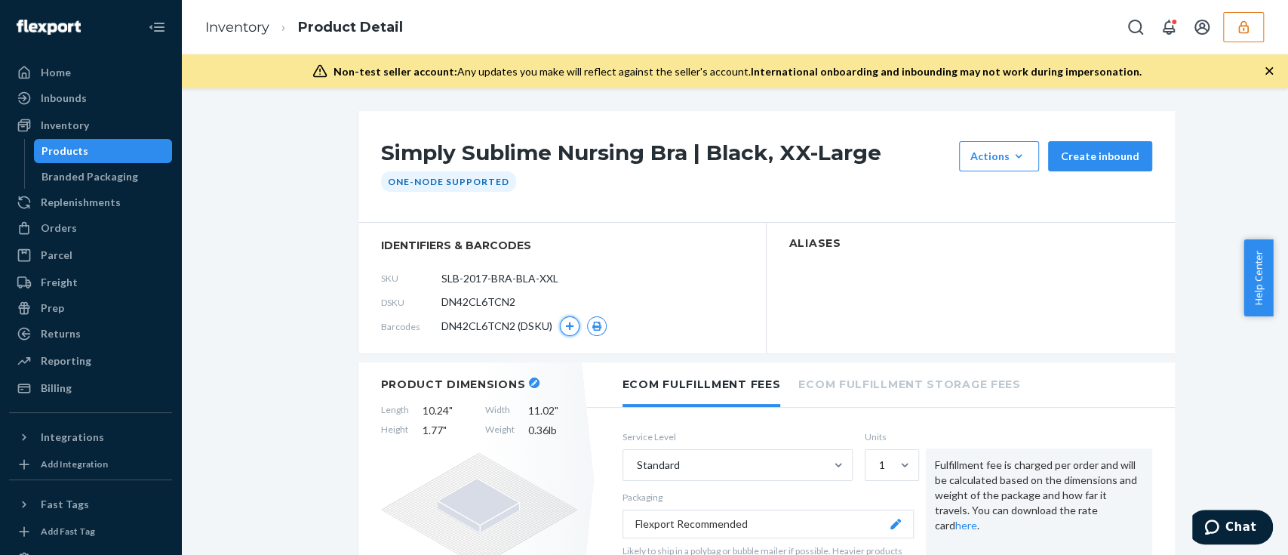
click at [568, 327] on button "button" at bounding box center [570, 326] width 20 height 20
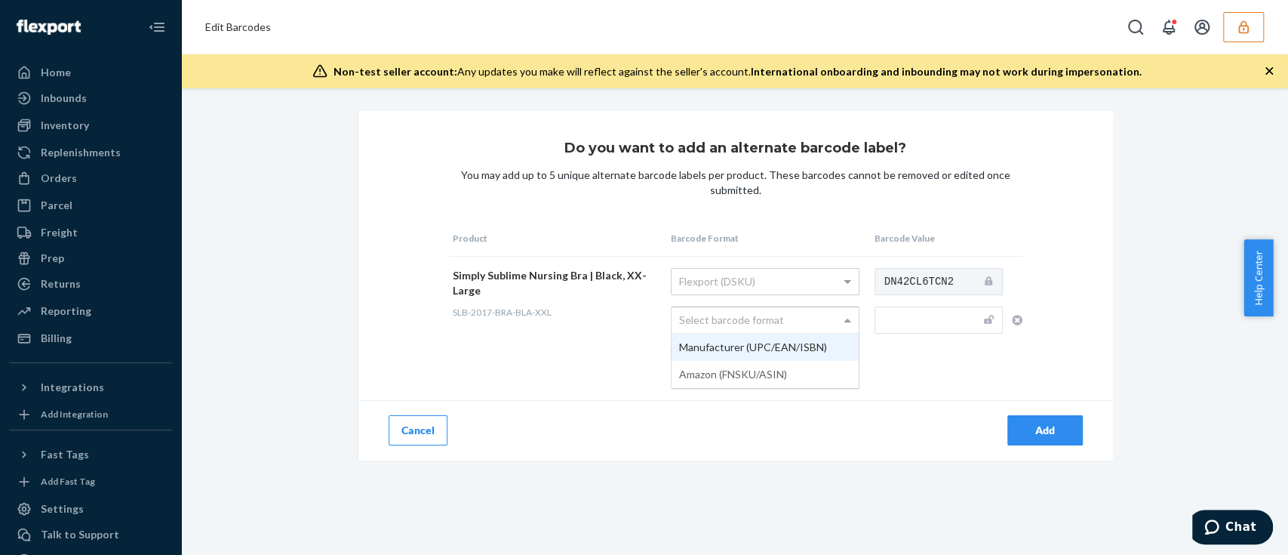
click at [820, 326] on div "Select barcode format" at bounding box center [765, 320] width 187 height 26
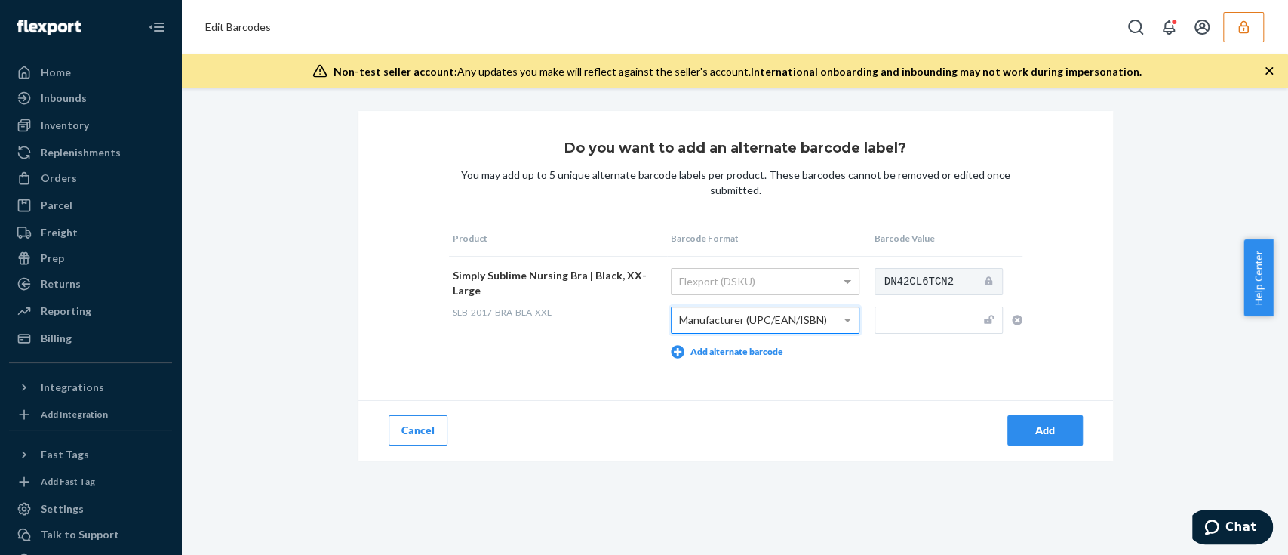
click at [899, 315] on input "text" at bounding box center [939, 319] width 128 height 27
type input "843353110978"
click at [1020, 425] on div "Add" at bounding box center [1045, 430] width 50 height 15
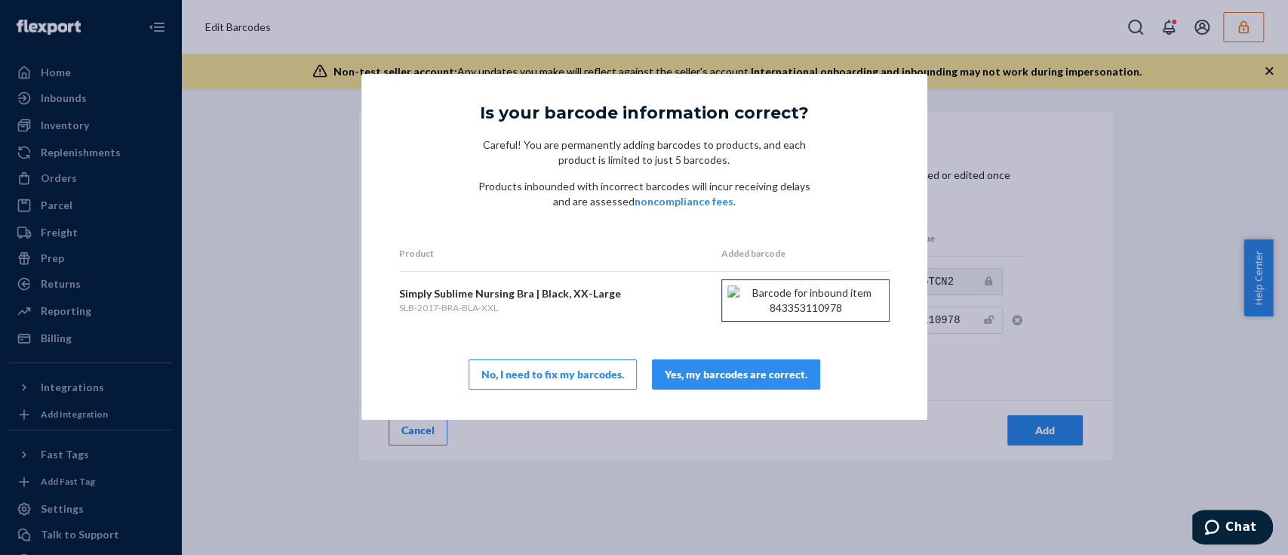
click at [796, 382] on div "Yes, my barcodes are correct." at bounding box center [736, 374] width 143 height 15
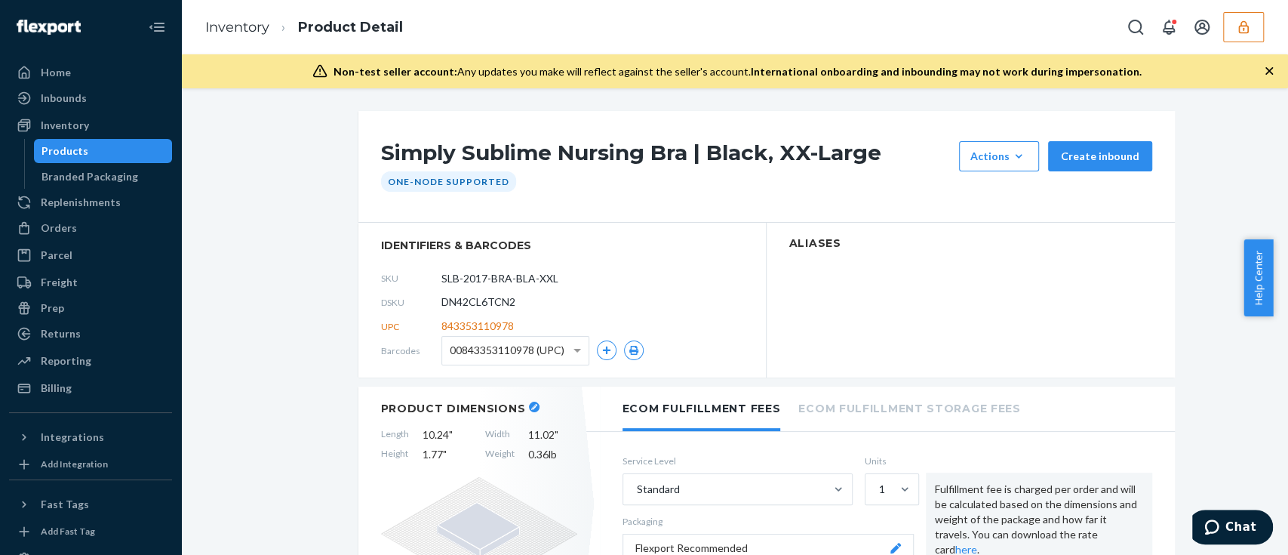
click at [494, 304] on span "DN42CL6TCN2" at bounding box center [479, 301] width 74 height 15
copy span "DN42CL6TCN2"
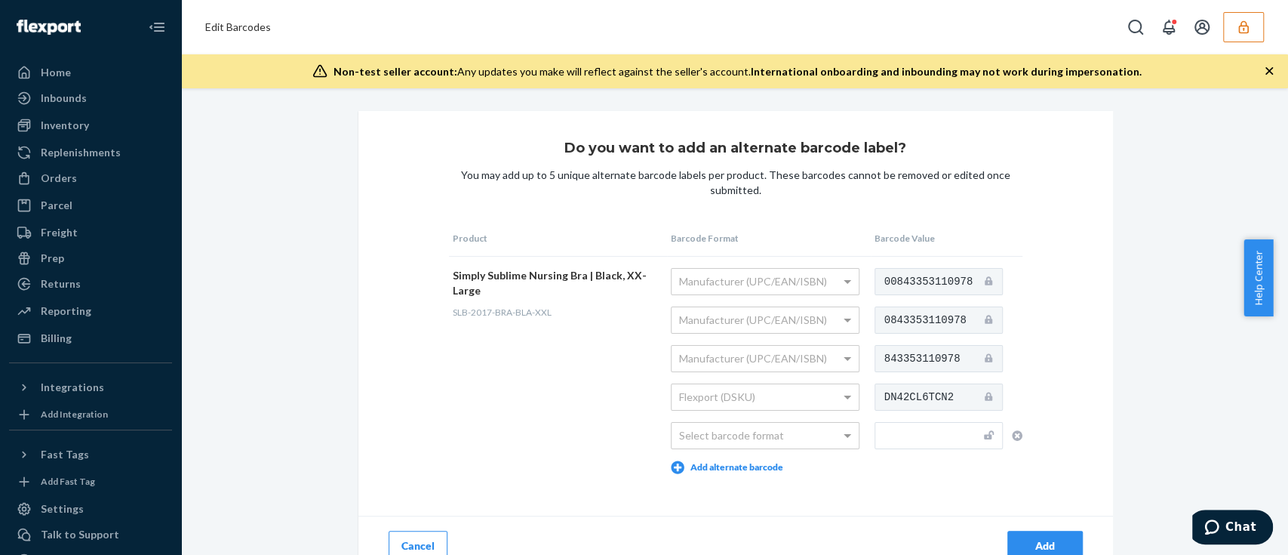
click at [99, 112] on ul "Home Inbounds Shipping Plans Problems Inventory Products Branded Packaging Repl…" at bounding box center [90, 205] width 163 height 290
click at [97, 127] on div "Inventory" at bounding box center [91, 125] width 160 height 21
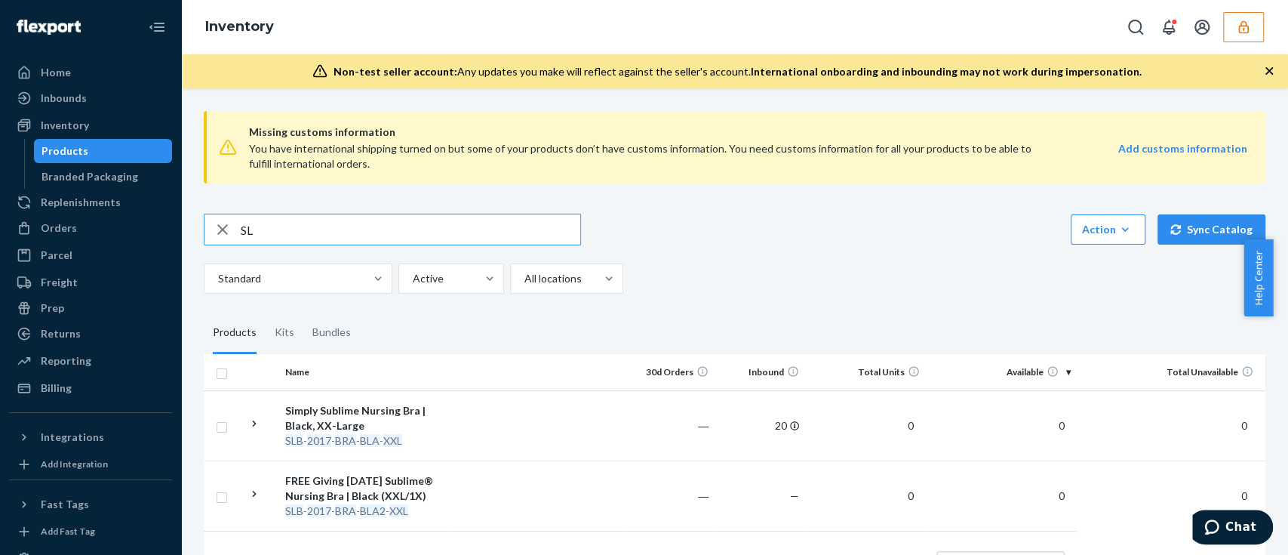
type input "S"
type input "KBRA-SBL-CTR-BLA-XXL-BTY"
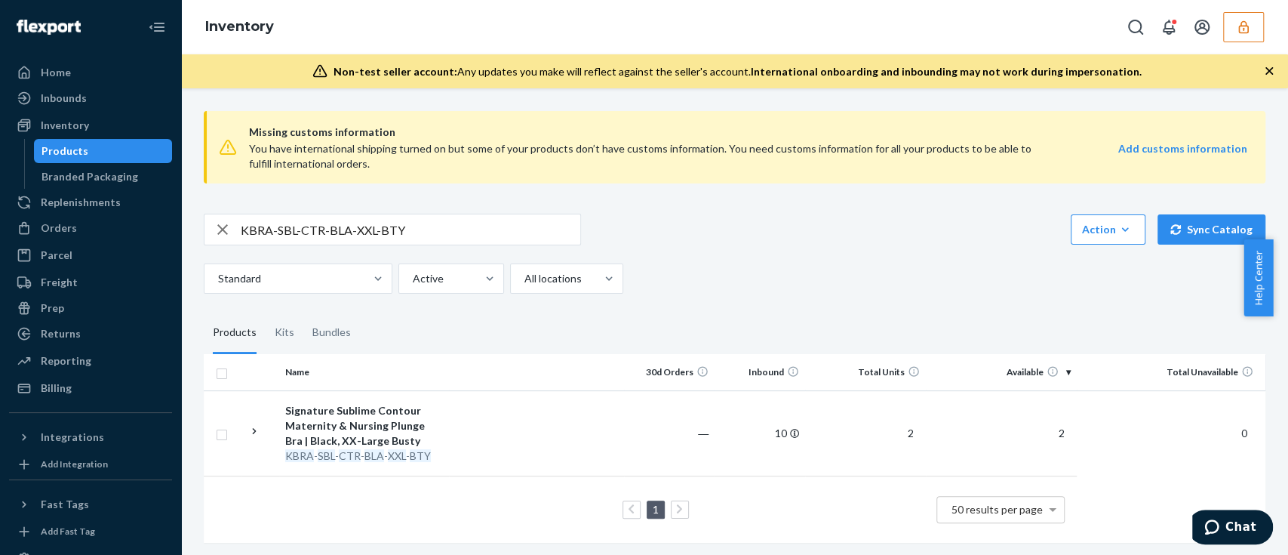
click at [457, 226] on input "KBRA-SBL-CTR-BLA-XXL-BTY" at bounding box center [411, 229] width 340 height 30
click at [510, 423] on td at bounding box center [536, 432] width 175 height 85
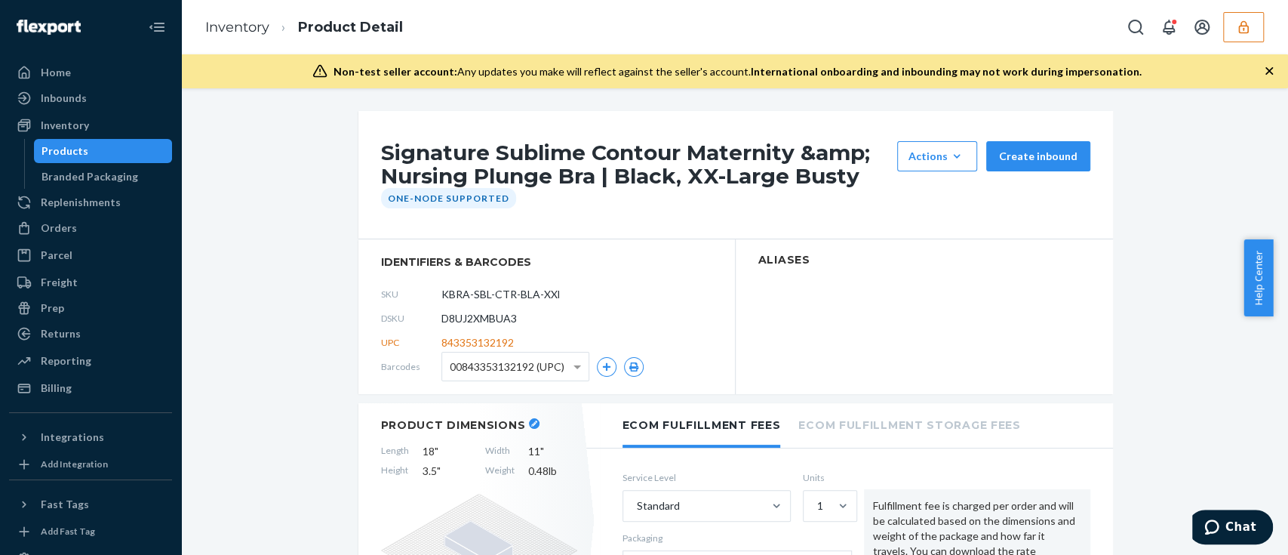
click at [499, 318] on span "D8UJ2XMBUA3" at bounding box center [479, 318] width 75 height 15
click at [499, 317] on span "D8UJ2XMBUA3" at bounding box center [479, 318] width 75 height 15
copy span "D8UJ2XMBUA3"
click at [1250, 35] on button "button" at bounding box center [1243, 27] width 41 height 30
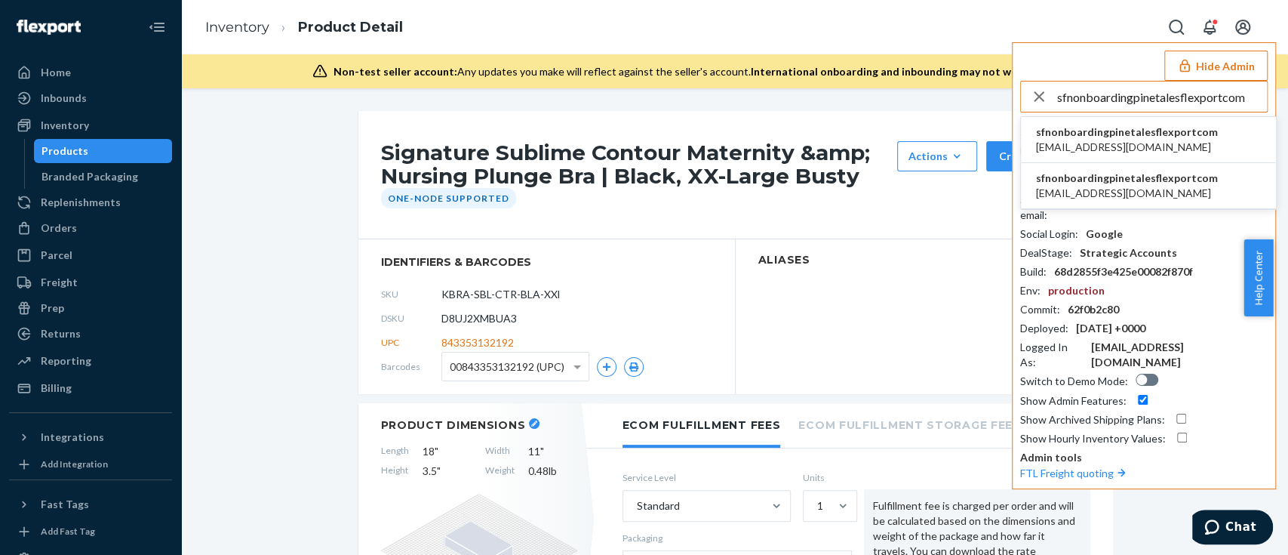
type input "sfnonboardingpinetalesflexportcom"
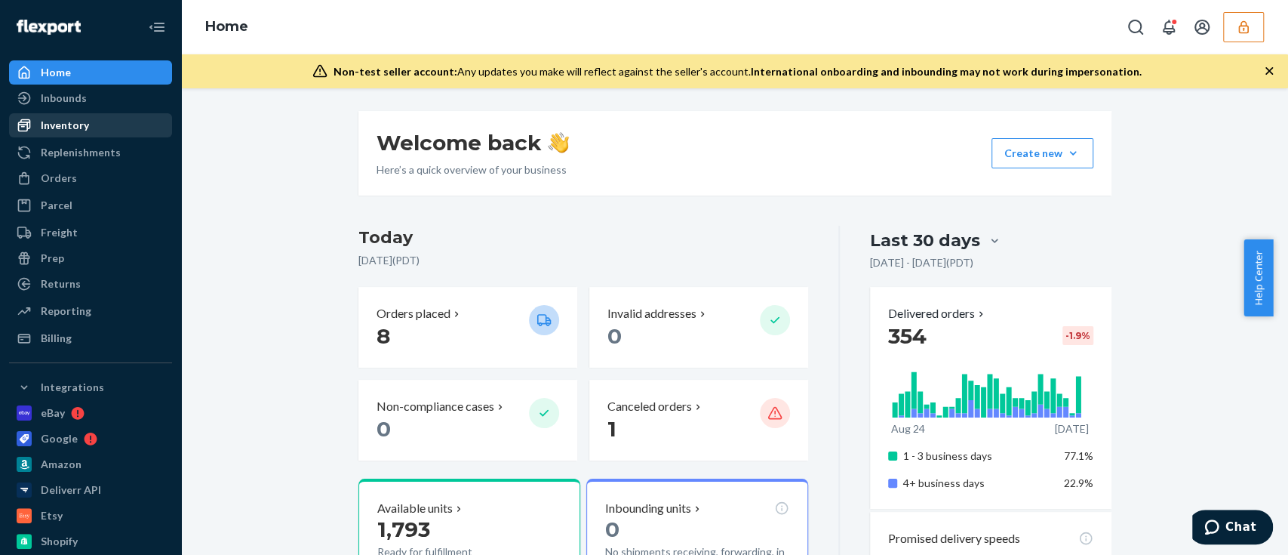
click at [96, 132] on div "Inventory" at bounding box center [91, 125] width 160 height 21
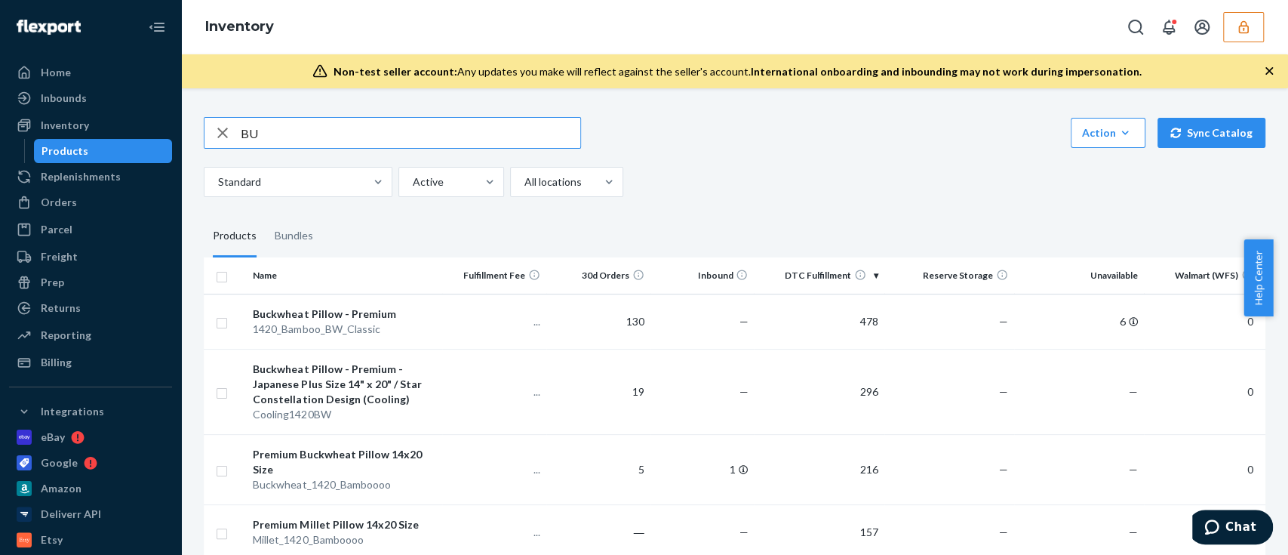
type input "B"
type input "buckwheat pillow"
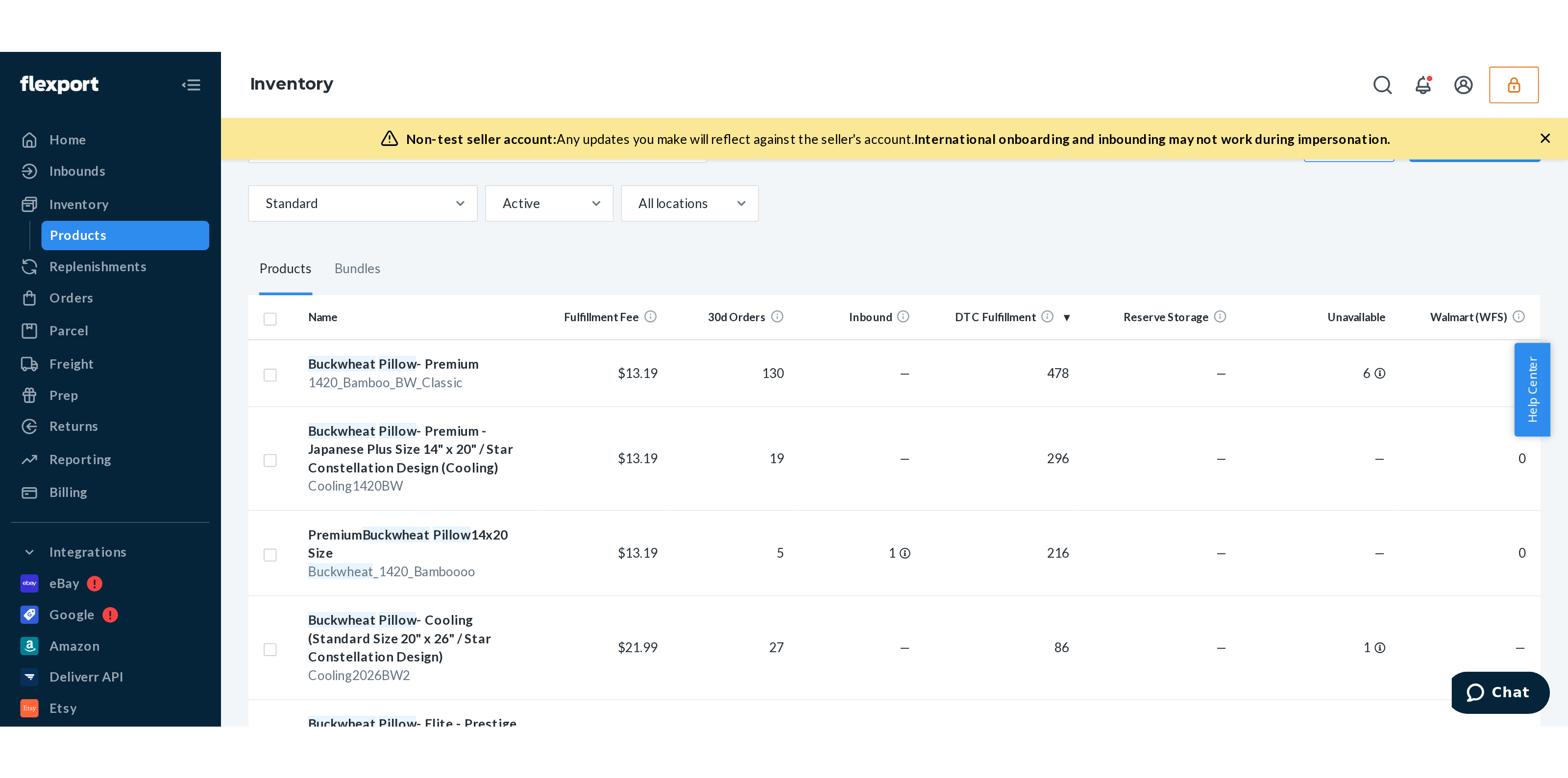
scroll to position [39, 0]
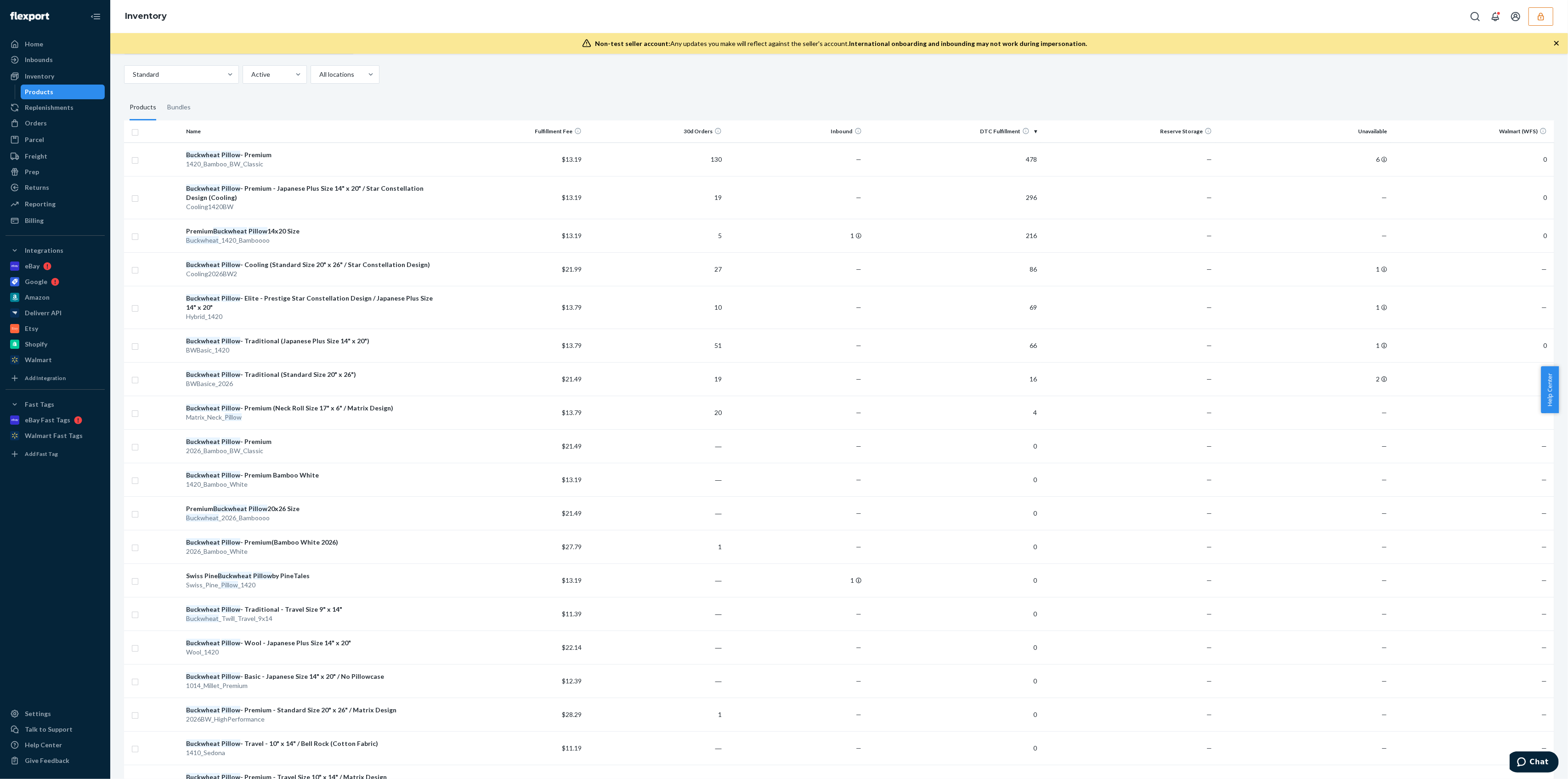
click at [774, 19] on button "button" at bounding box center [1541, 16] width 25 height 18
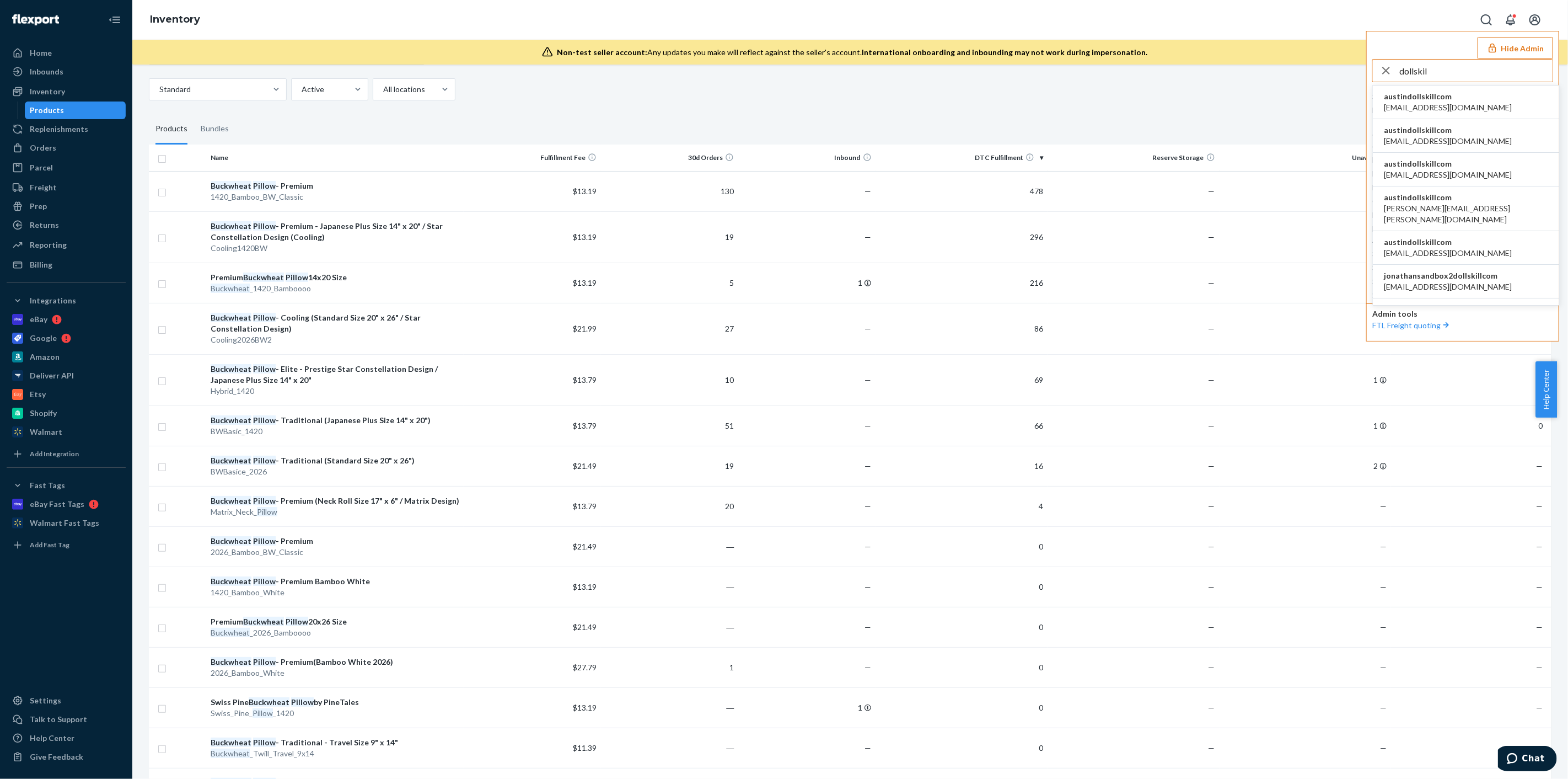
type input "dollskil"
click at [929, 107] on li "austindollskillcom [EMAIL_ADDRESS][DOMAIN_NAME]" at bounding box center [1465, 102] width 186 height 34
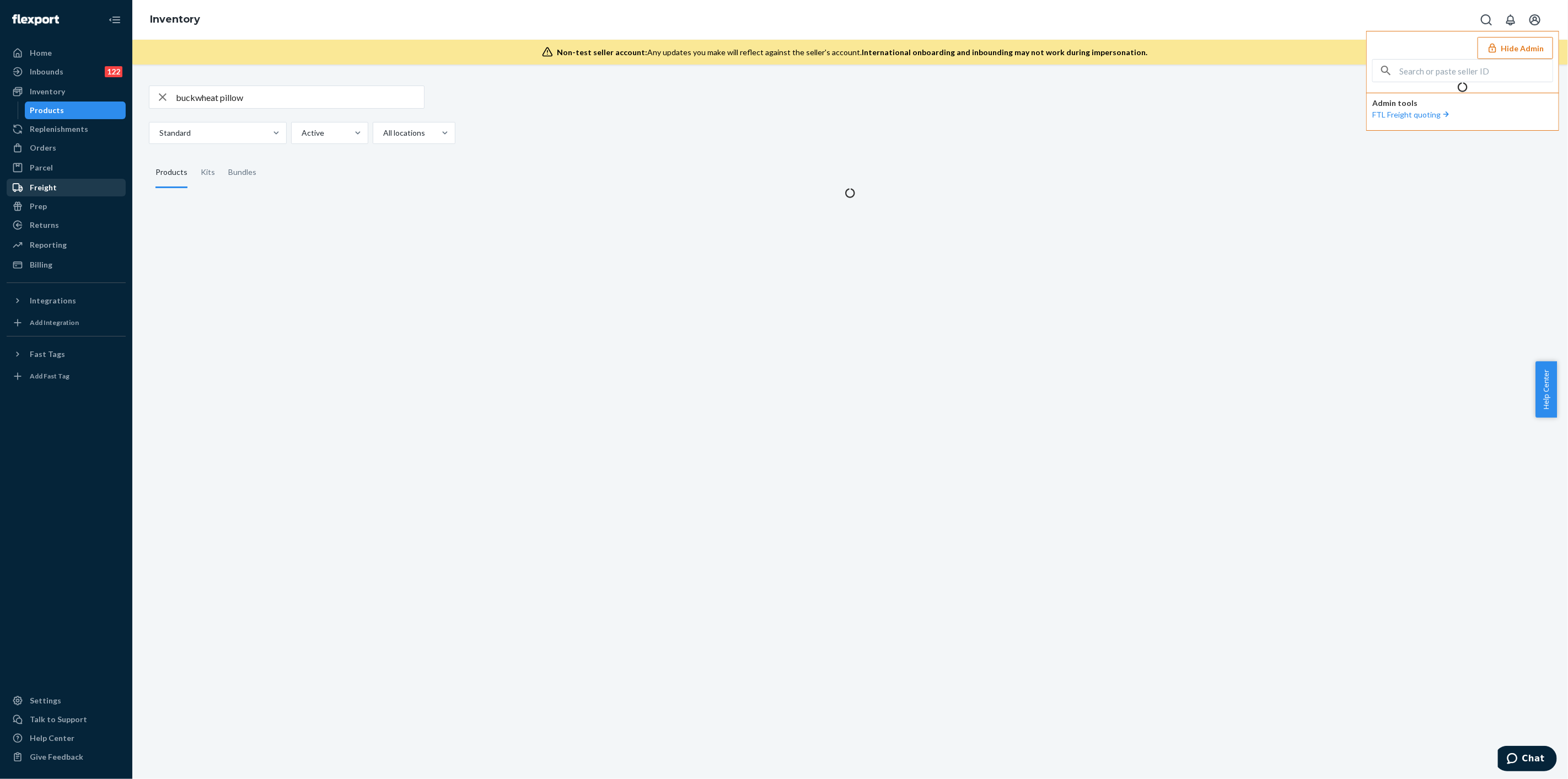
scroll to position [0, 0]
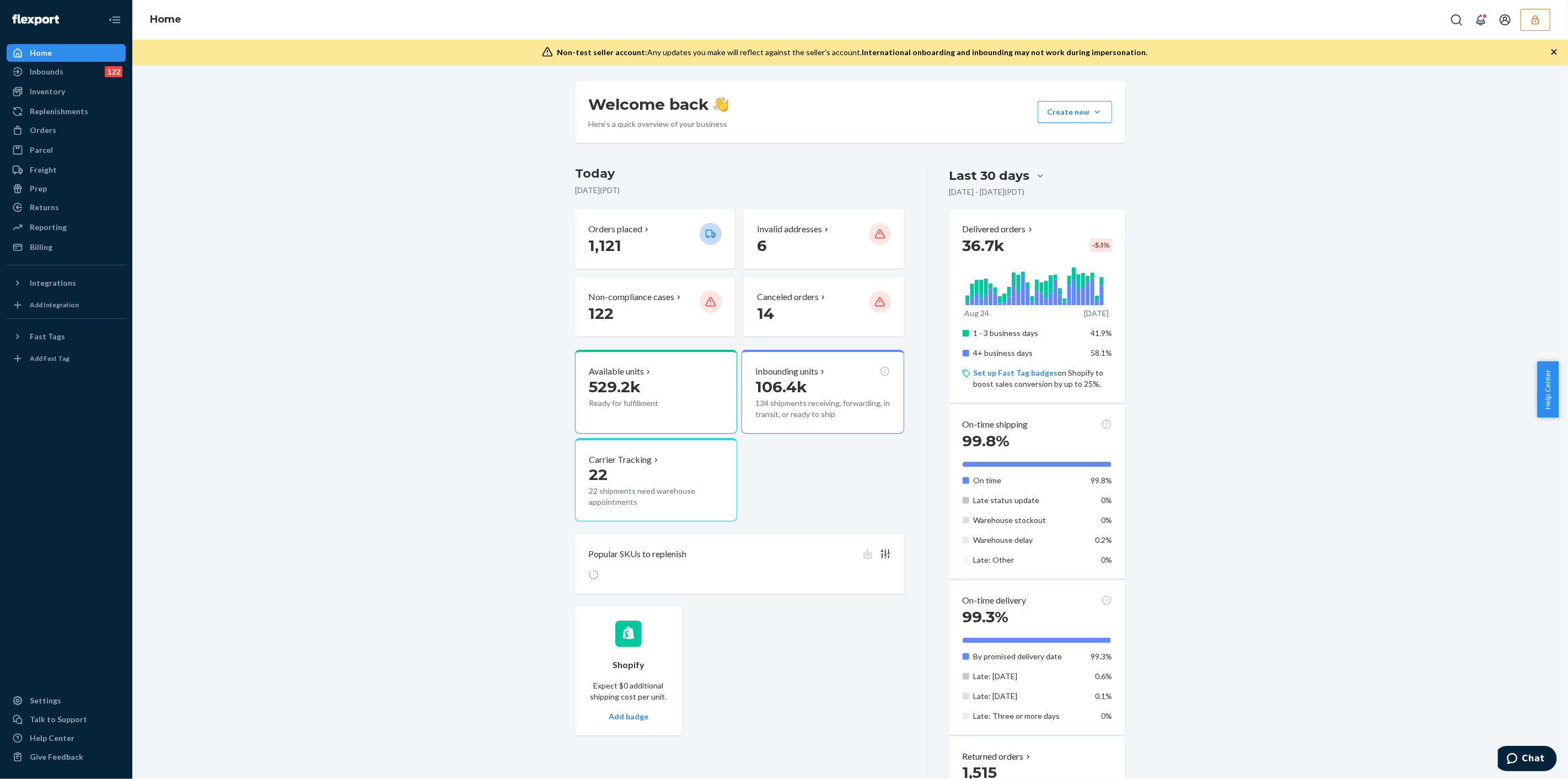
click at [48, 702] on div "Settings" at bounding box center [45, 700] width 31 height 11
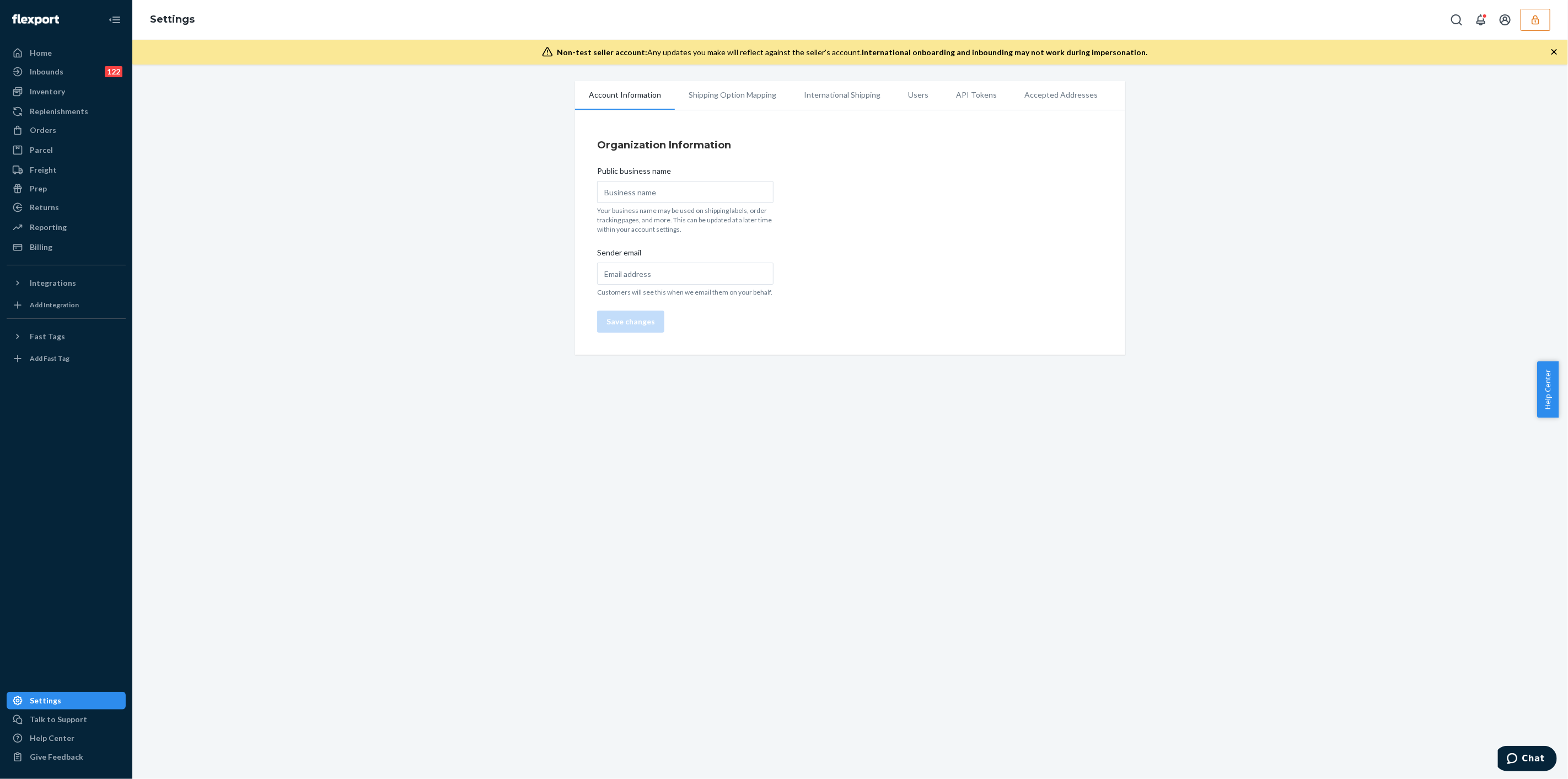
type input "Dolls Kill"
type input "[EMAIL_ADDRESS][DOMAIN_NAME]"
click at [911, 92] on li "Users" at bounding box center [918, 95] width 48 height 28
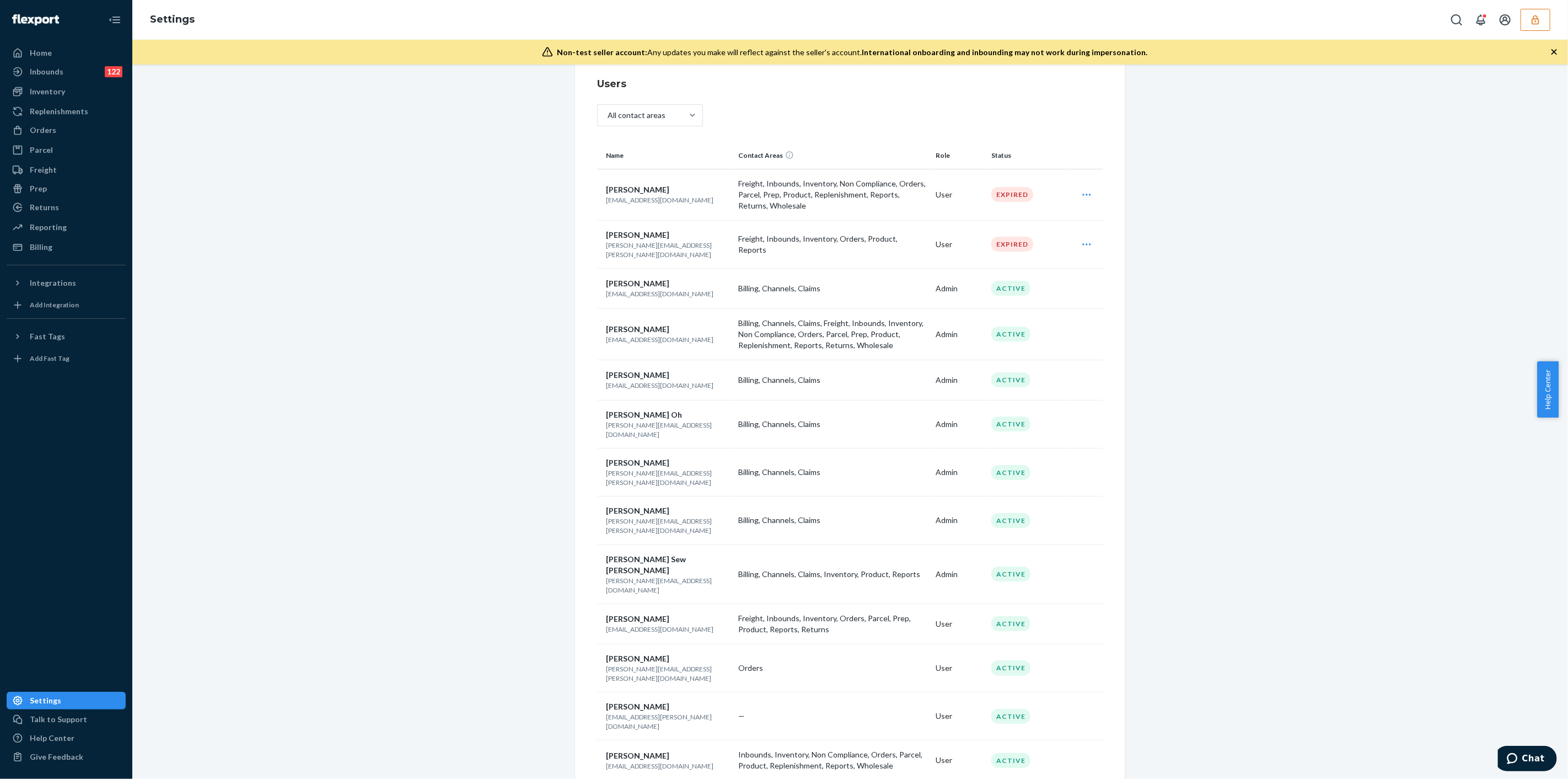
scroll to position [123, 0]
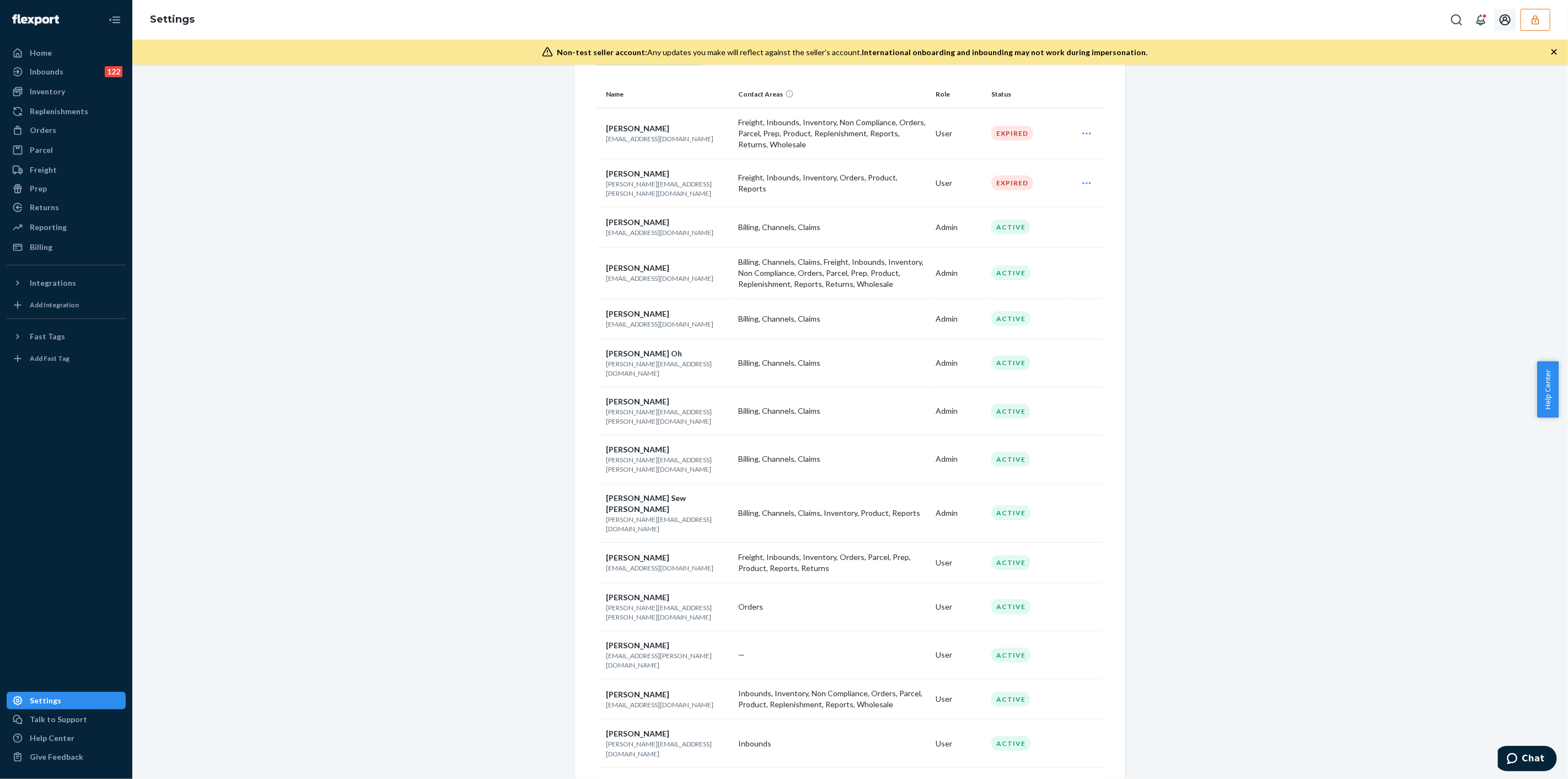
click at [1537, 20] on icon "button" at bounding box center [1534, 20] width 11 height 11
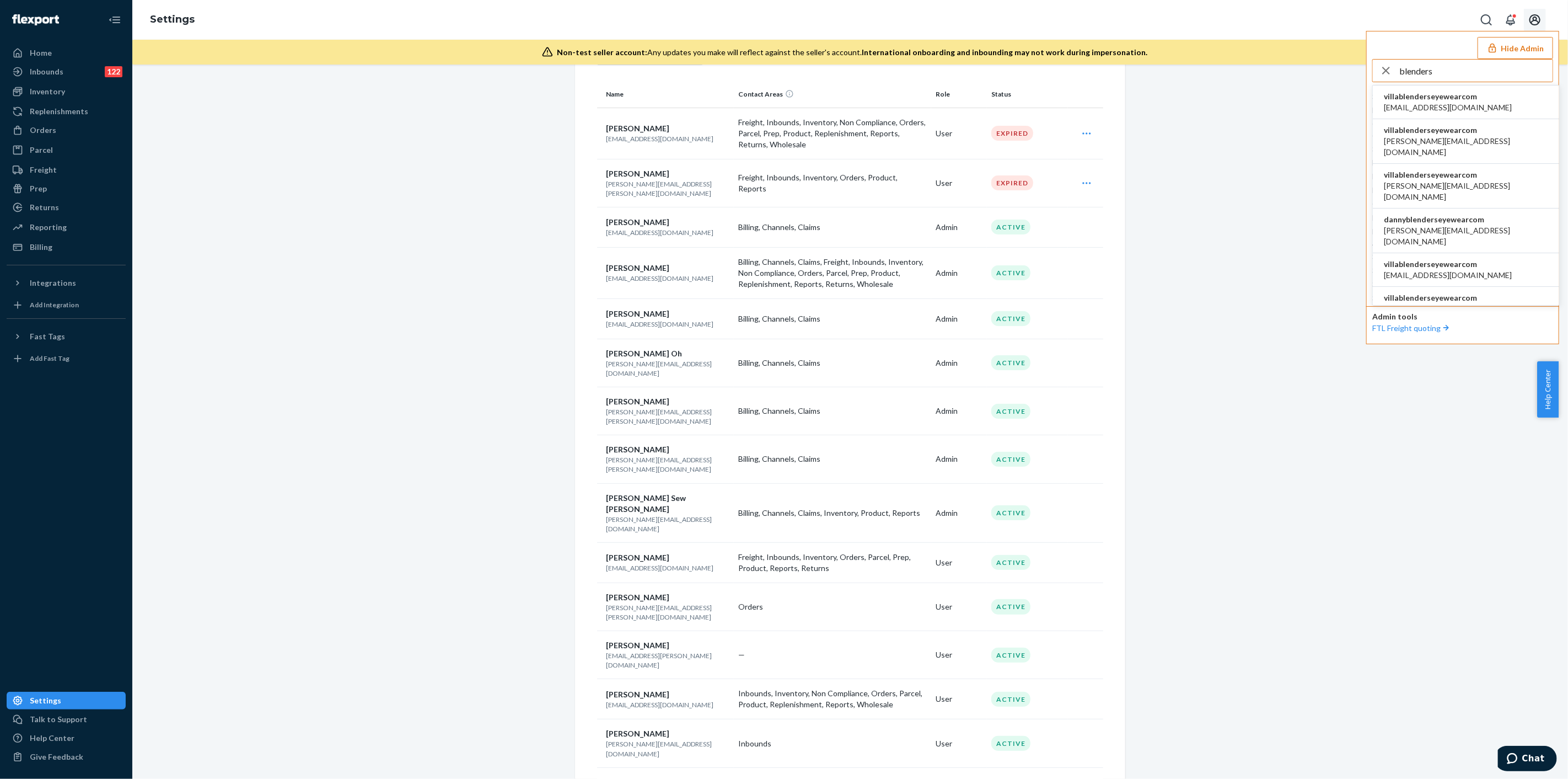
type input "blenders"
click at [1475, 102] on span "alynna@blenderseyewear.com" at bounding box center [1447, 107] width 128 height 11
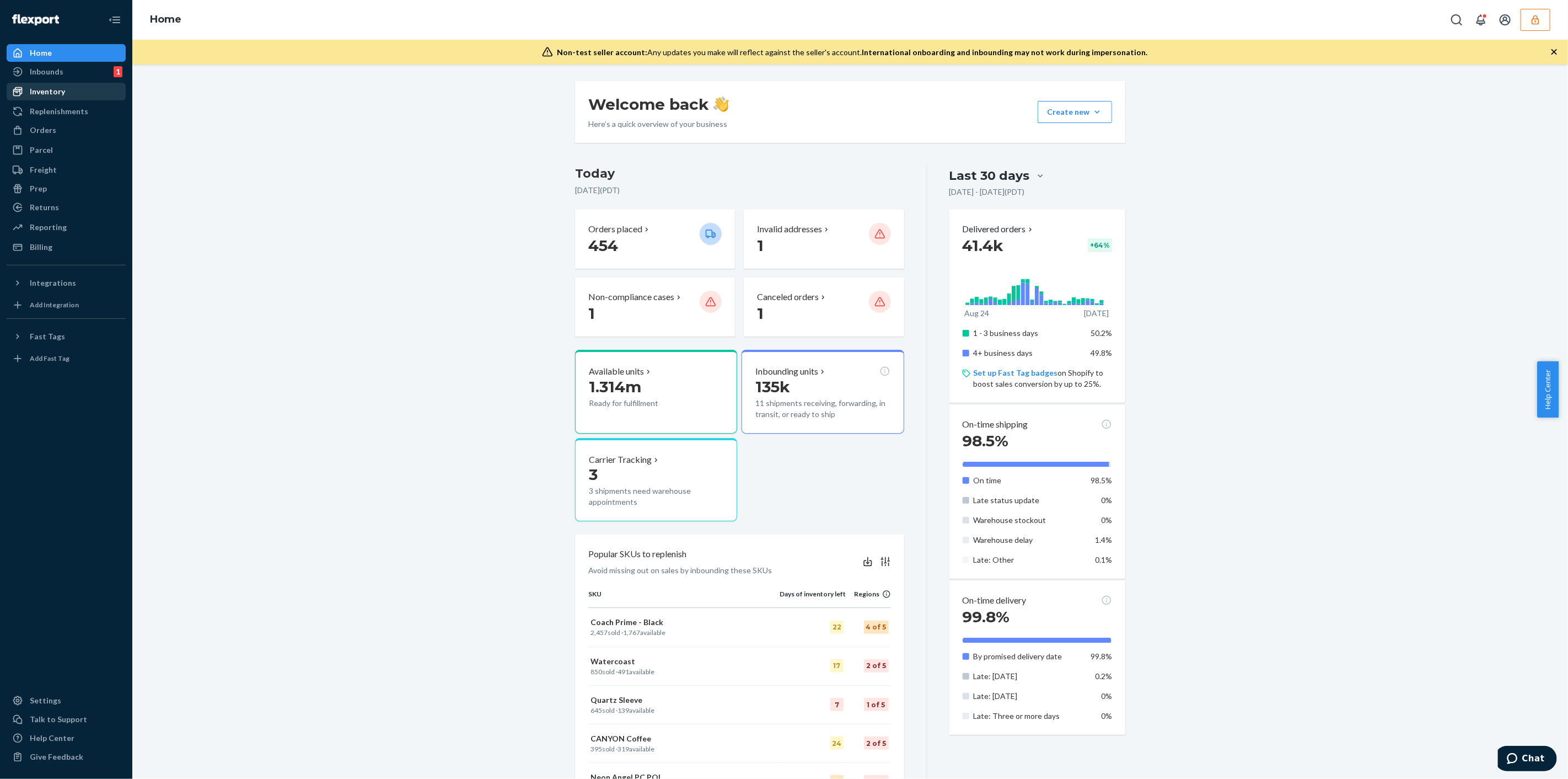
click at [98, 88] on div "Inventory" at bounding box center [66, 91] width 117 height 15
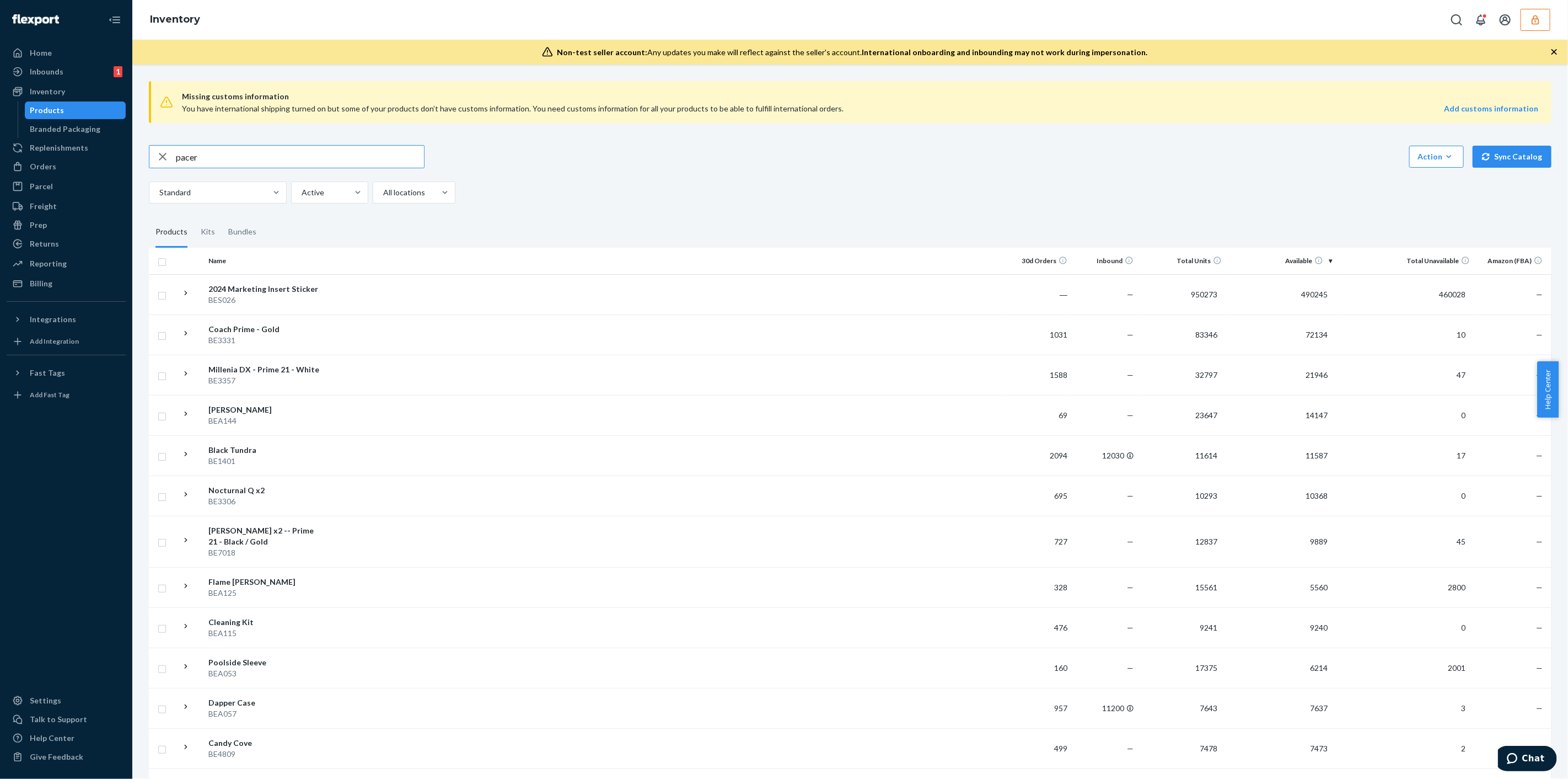
type input "pacer"
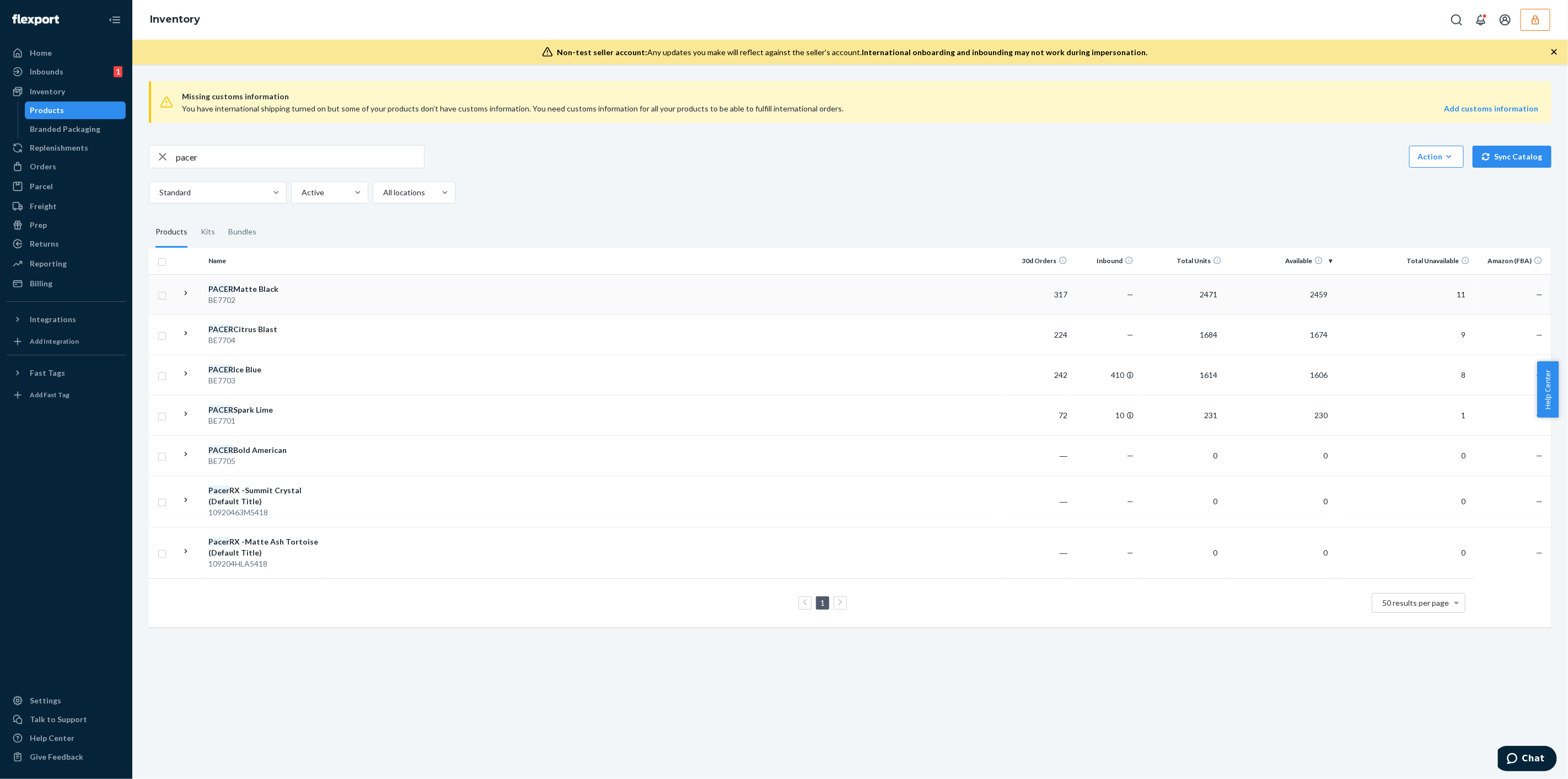
click at [284, 297] on div "BE7702" at bounding box center [266, 300] width 115 height 11
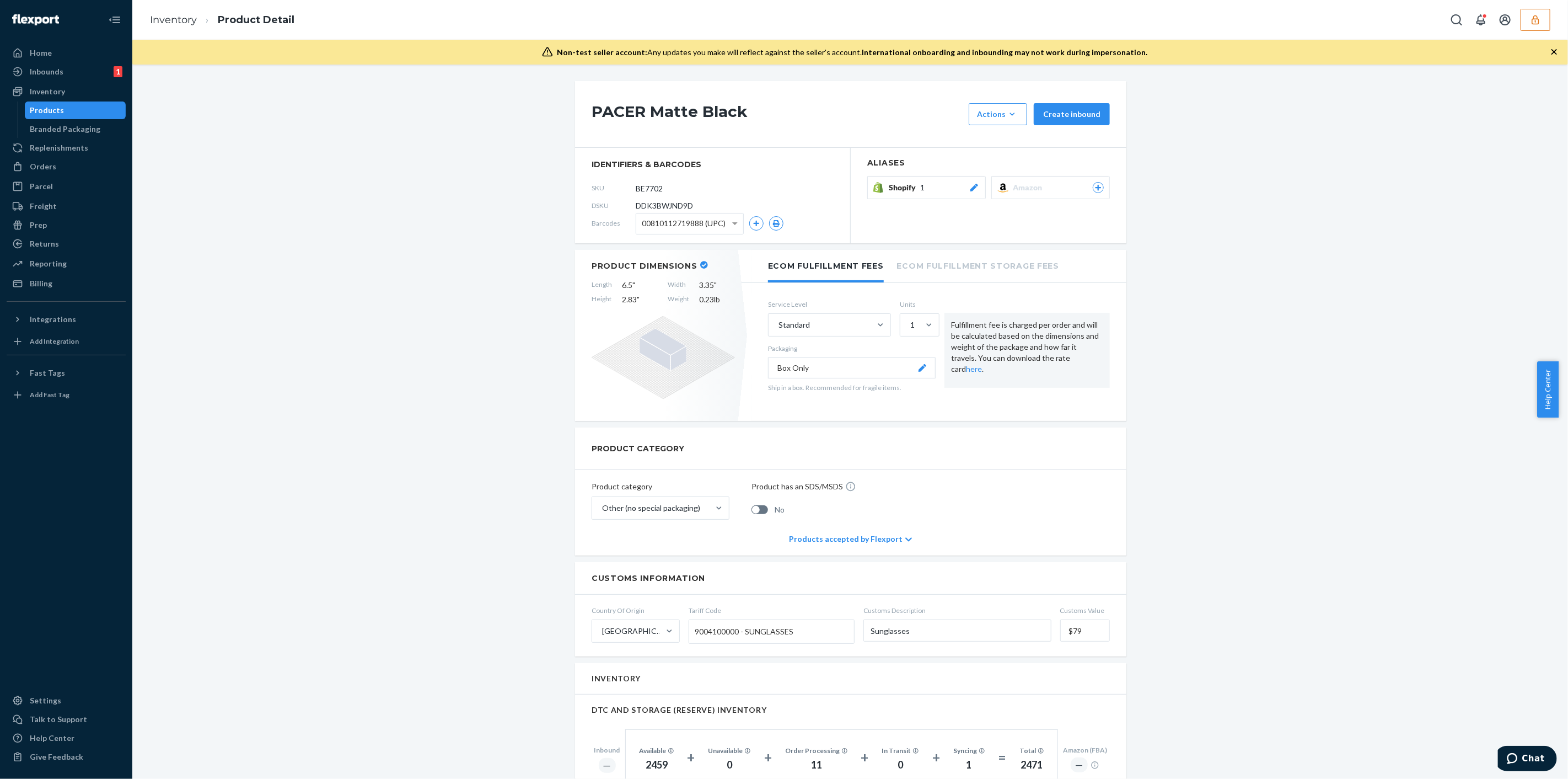
click at [662, 208] on span "DDK3BWJND9D" at bounding box center [664, 205] width 57 height 11
copy span "DDK3BWJND9D"
